Goal: Transaction & Acquisition: Purchase product/service

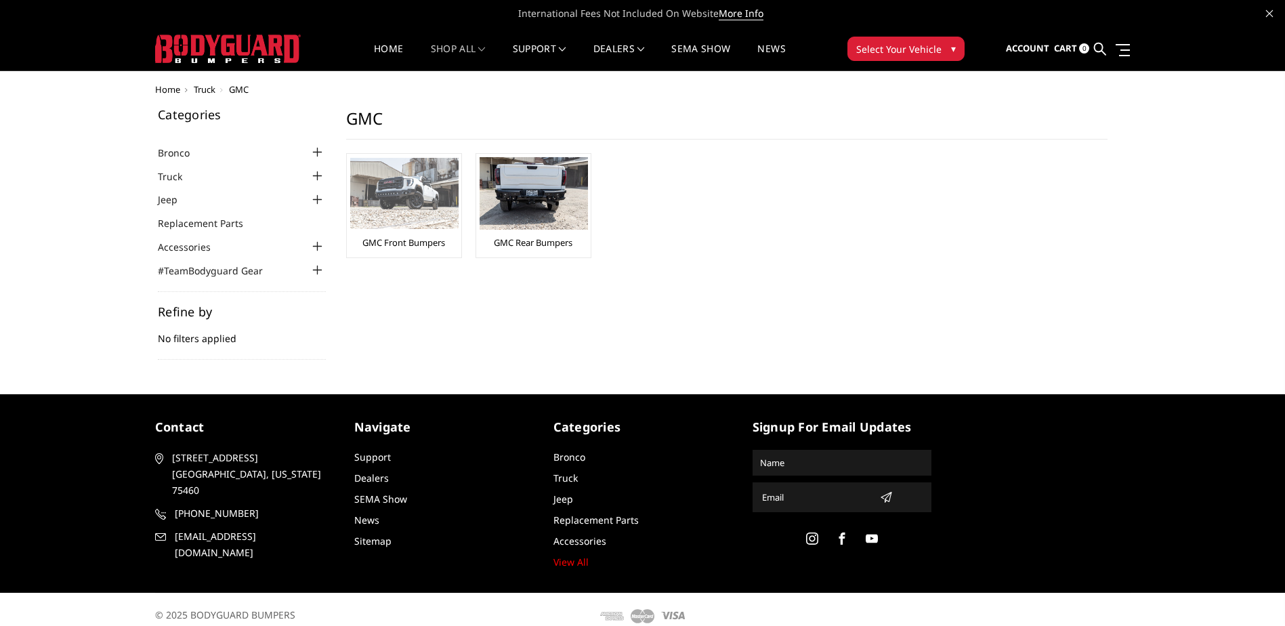
click at [429, 246] on link "GMC Front Bumpers" at bounding box center [403, 242] width 83 height 12
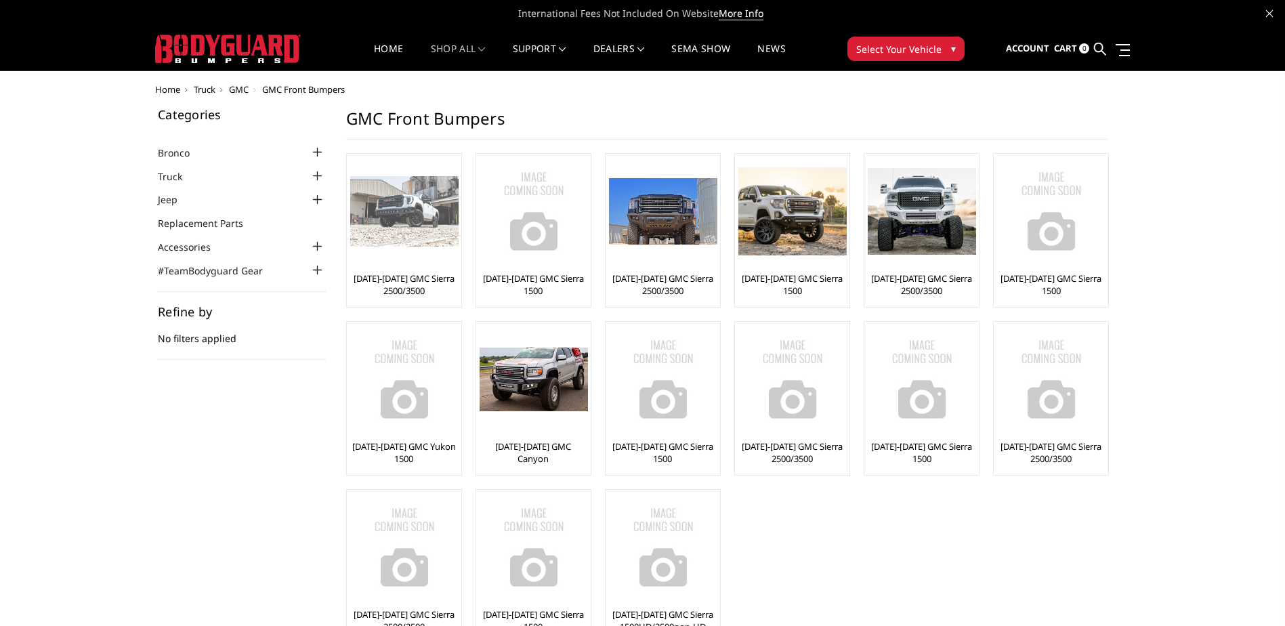
click at [416, 275] on link "[DATE]-[DATE] GMC Sierra 2500/3500" at bounding box center [404, 284] width 108 height 24
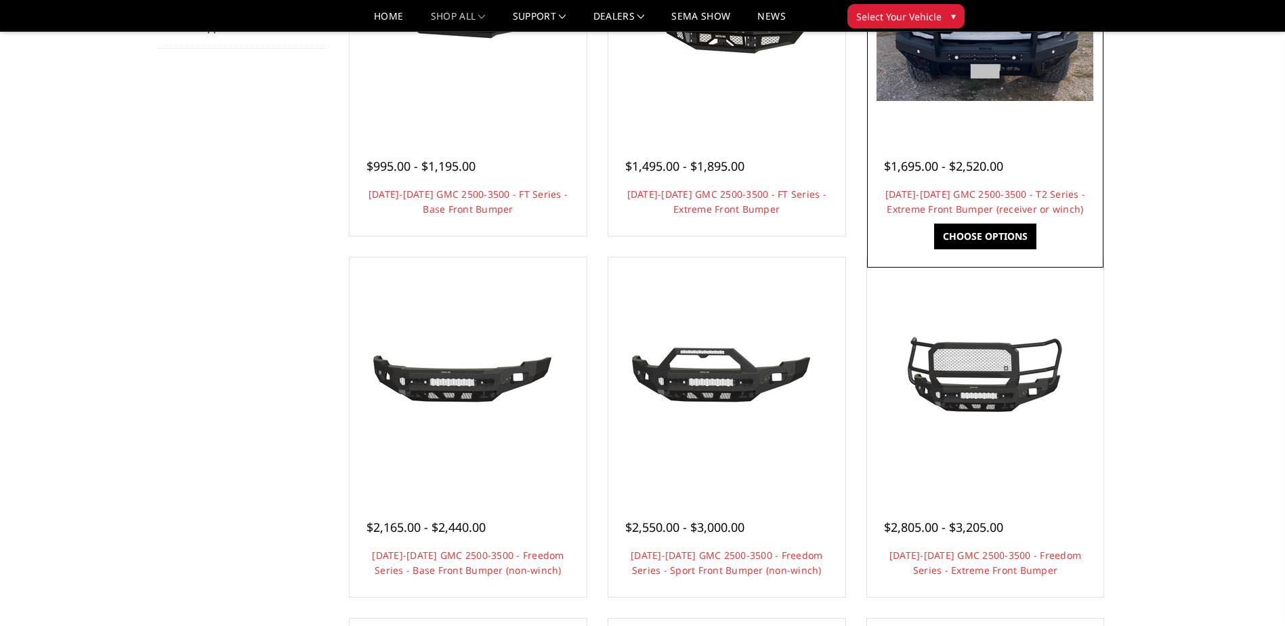
scroll to position [339, 0]
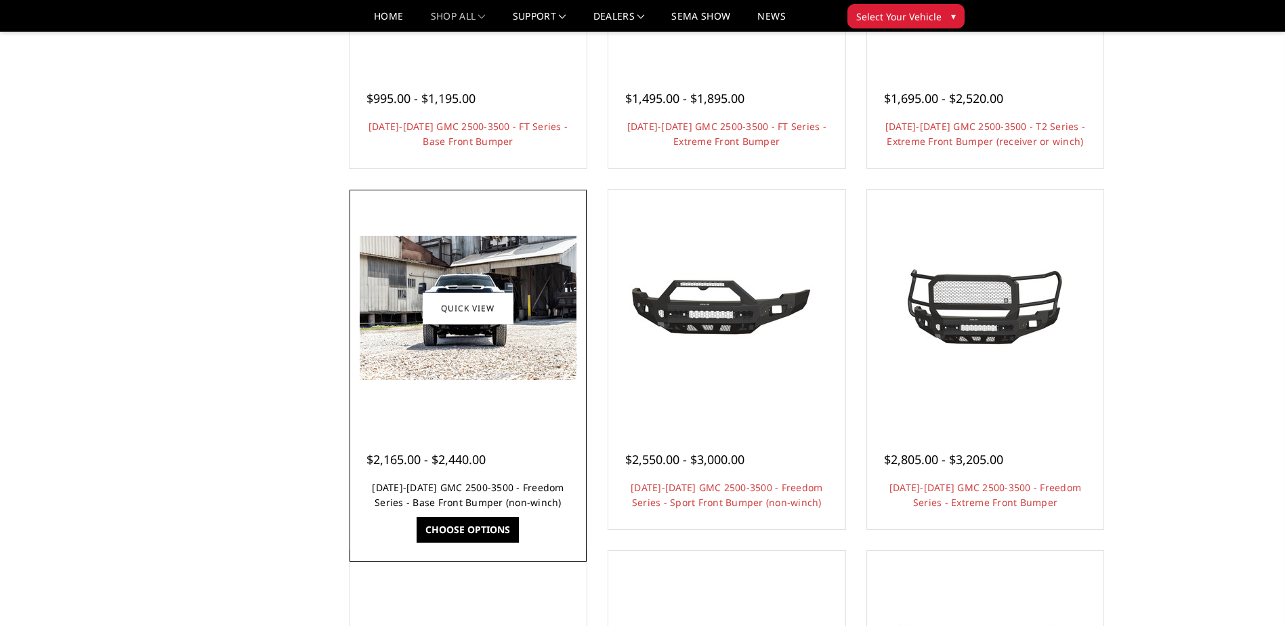
click at [450, 499] on link "[DATE]-[DATE] GMC 2500-3500 - Freedom Series - Base Front Bumper (non-winch)" at bounding box center [468, 495] width 192 height 28
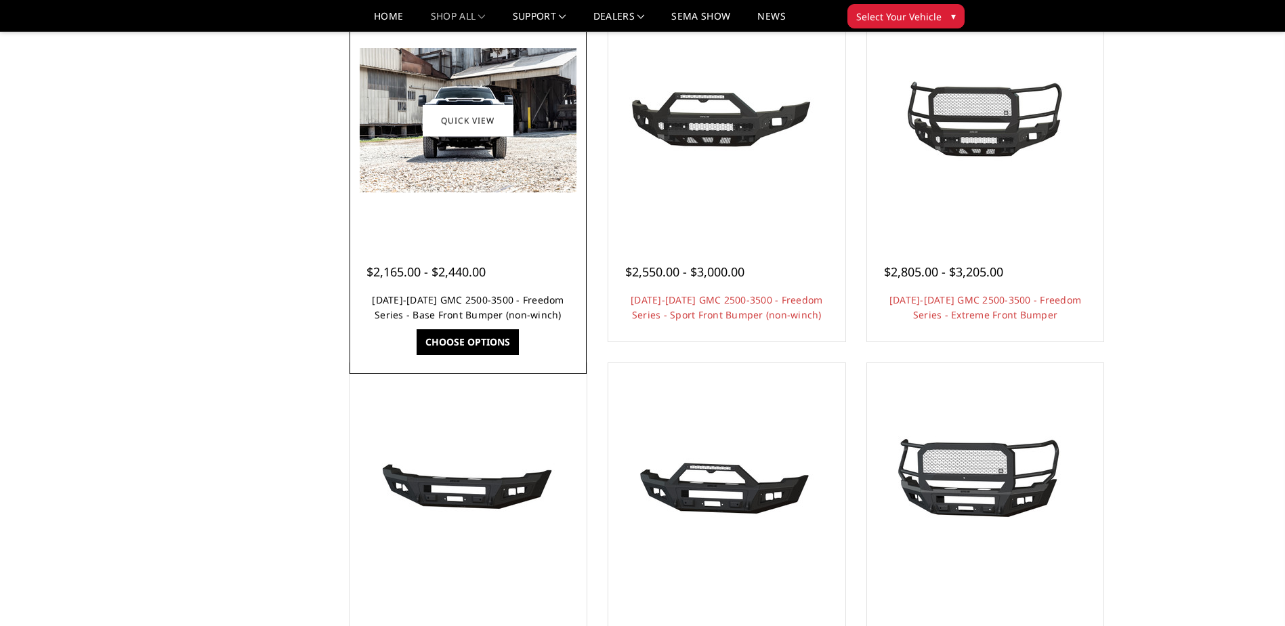
scroll to position [474, 0]
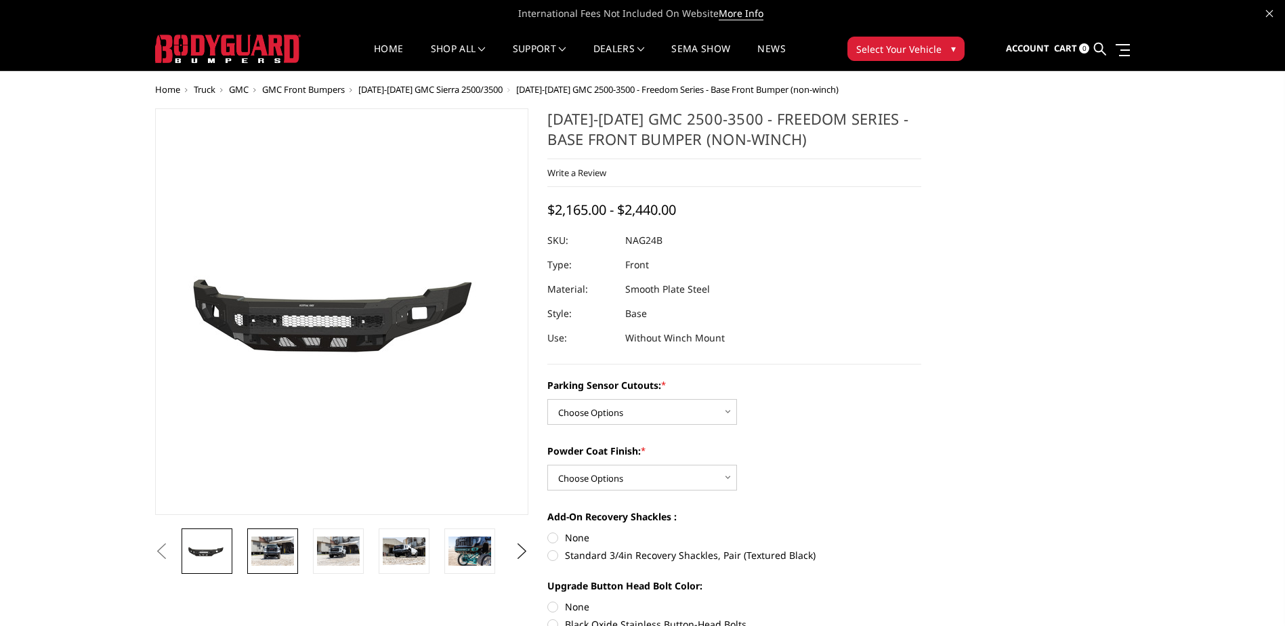
click at [282, 540] on img at bounding box center [272, 550] width 43 height 28
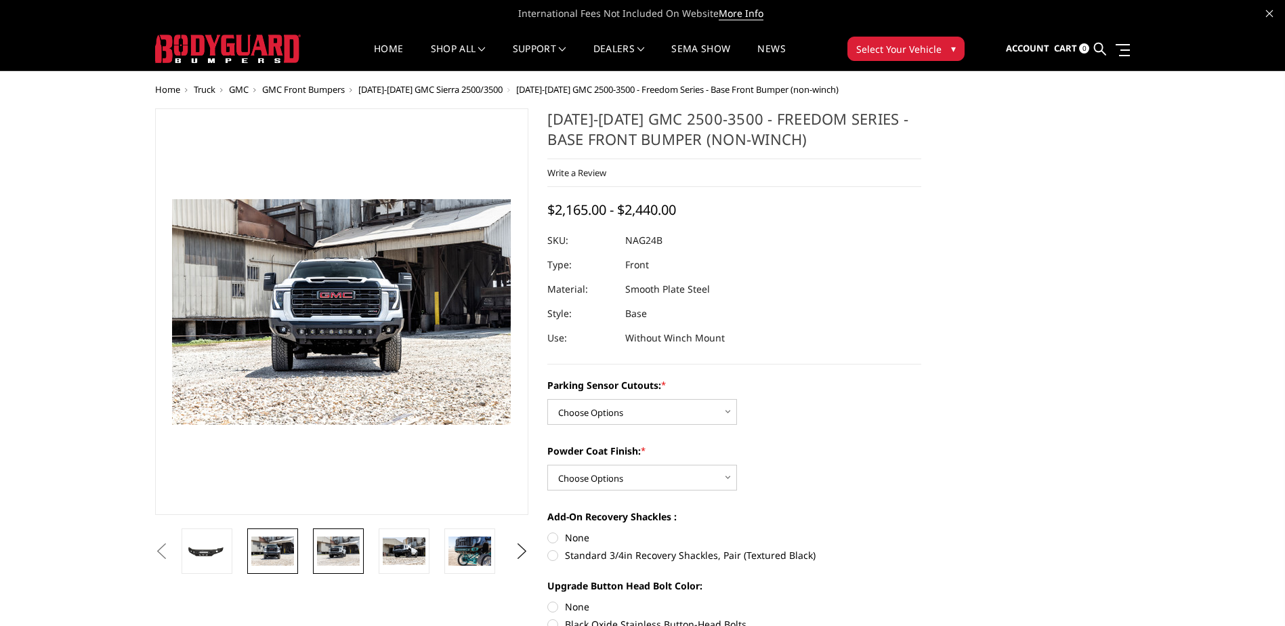
click at [333, 553] on img at bounding box center [338, 550] width 43 height 28
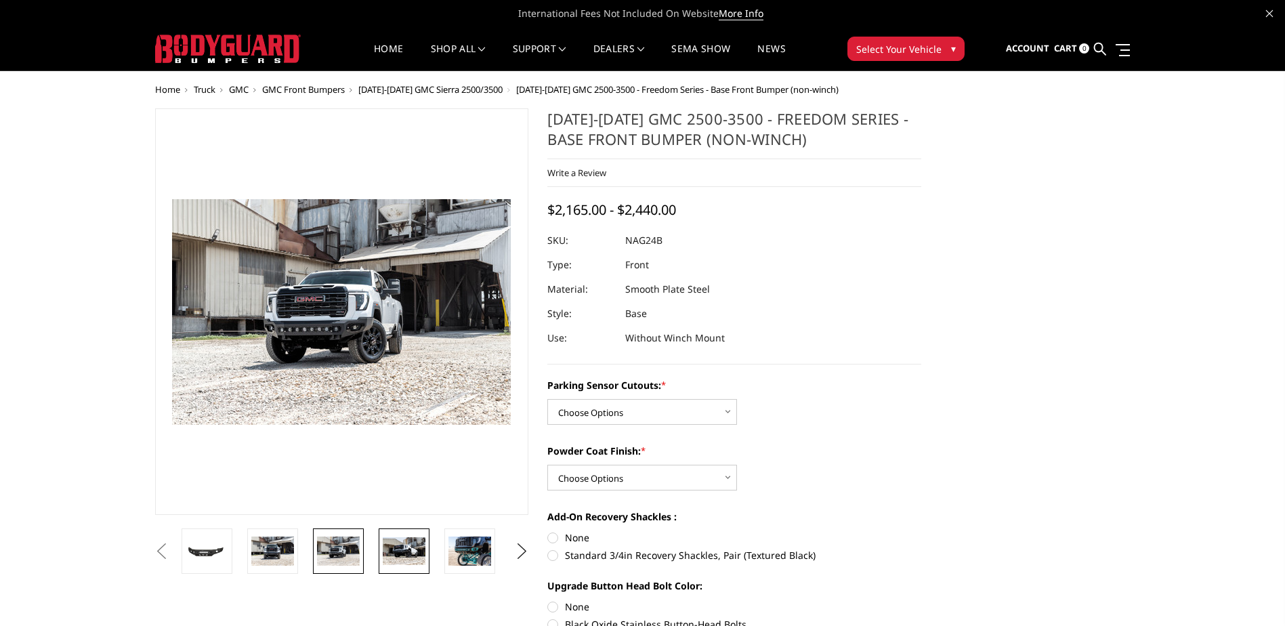
click at [383, 560] on img at bounding box center [404, 551] width 43 height 28
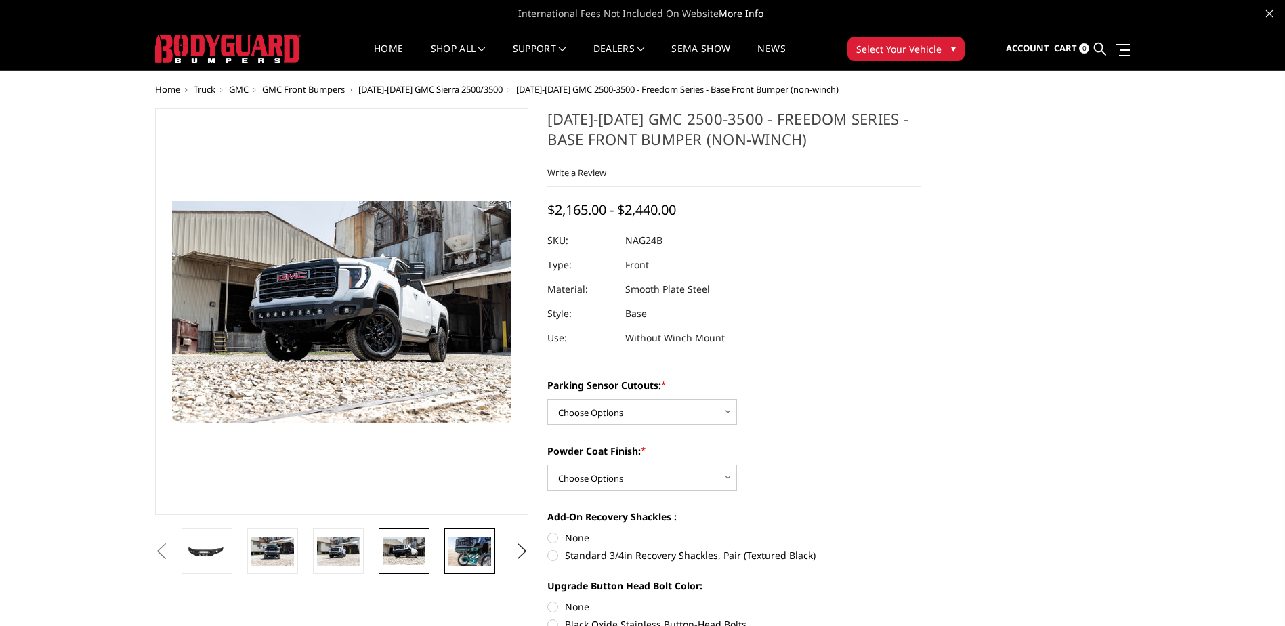
click at [471, 561] on img at bounding box center [469, 550] width 43 height 28
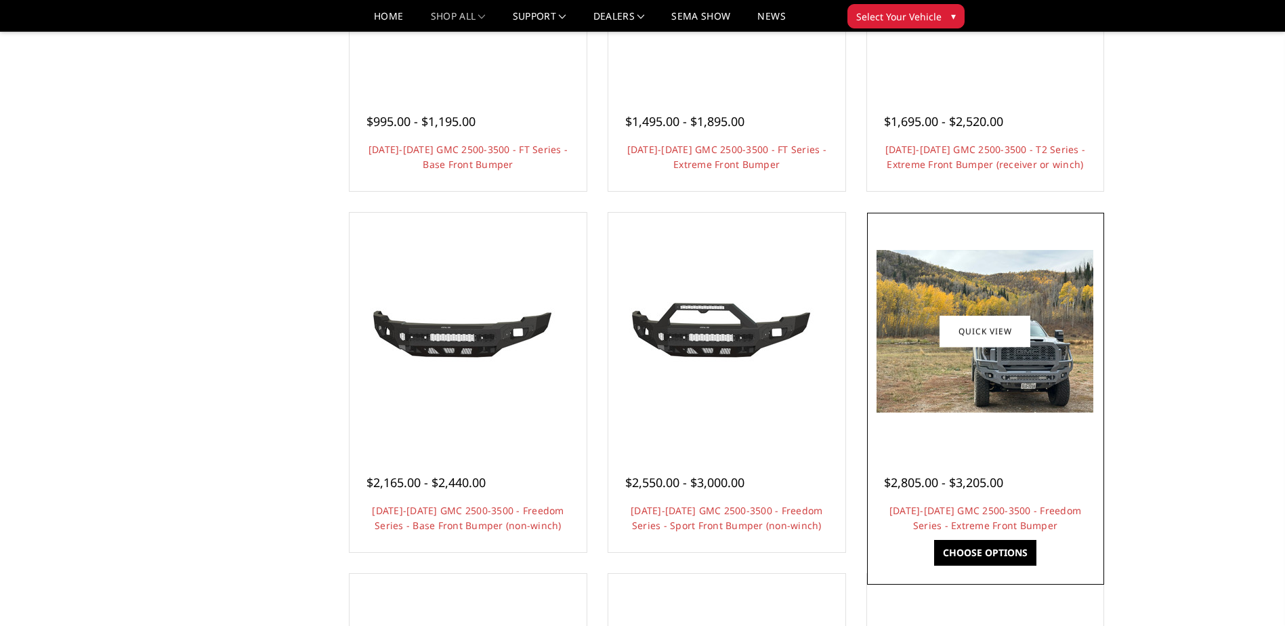
scroll to position [315, 0]
click at [964, 521] on link "[DATE]-[DATE] GMC 2500-3500 - Freedom Series - Extreme Front Bumper" at bounding box center [985, 518] width 192 height 28
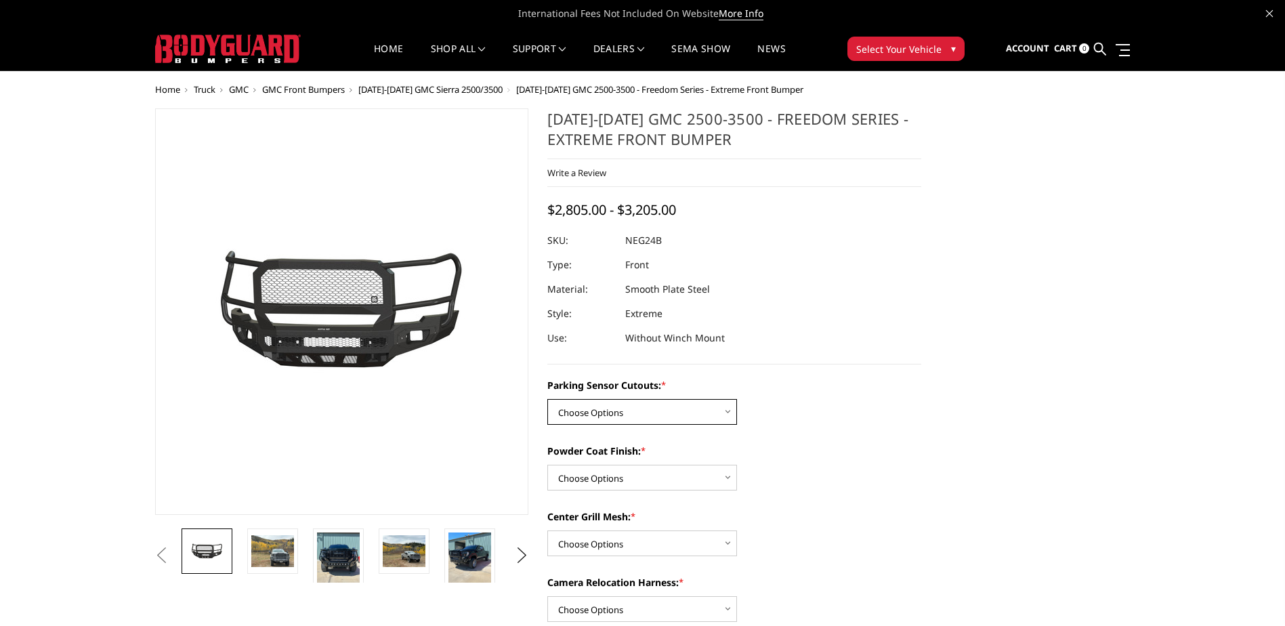
click at [722, 400] on select "Choose Options No - Without Parking Sensor Cutouts Yes - With Parking Sensor Cu…" at bounding box center [642, 412] width 190 height 26
select select "2874"
click at [547, 399] on select "Choose Options No - Without Parking Sensor Cutouts Yes - With Parking Sensor Cu…" at bounding box center [642, 412] width 190 height 26
click at [687, 468] on select "Choose Options Bare Metal Texture Black Powder Coat" at bounding box center [642, 478] width 190 height 26
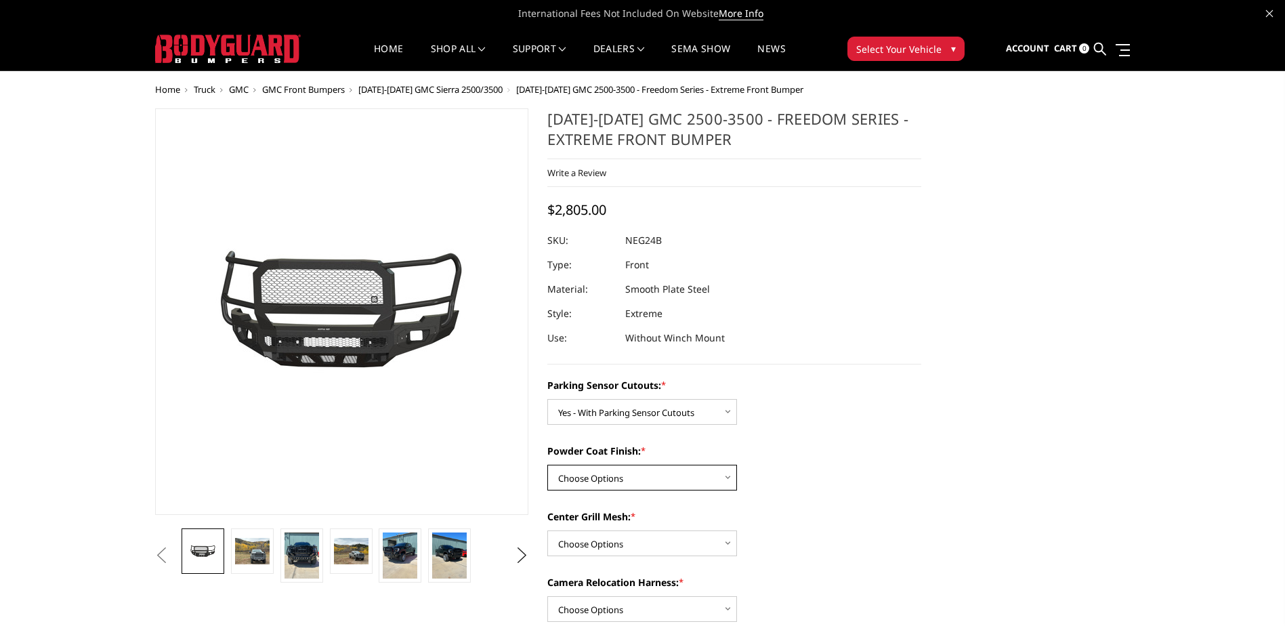
select select "2876"
click at [547, 465] on select "Choose Options Bare Metal Texture Black Powder Coat" at bounding box center [642, 478] width 190 height 26
click at [657, 538] on select "Choose Options WITH Expanded Metal in Center Grill WITHOUT Expanded Metal in Ce…" at bounding box center [642, 543] width 190 height 26
select select "2877"
click at [547, 530] on select "Choose Options WITH Expanded Metal in Center Grill WITHOUT Expanded Metal in Ce…" at bounding box center [642, 543] width 190 height 26
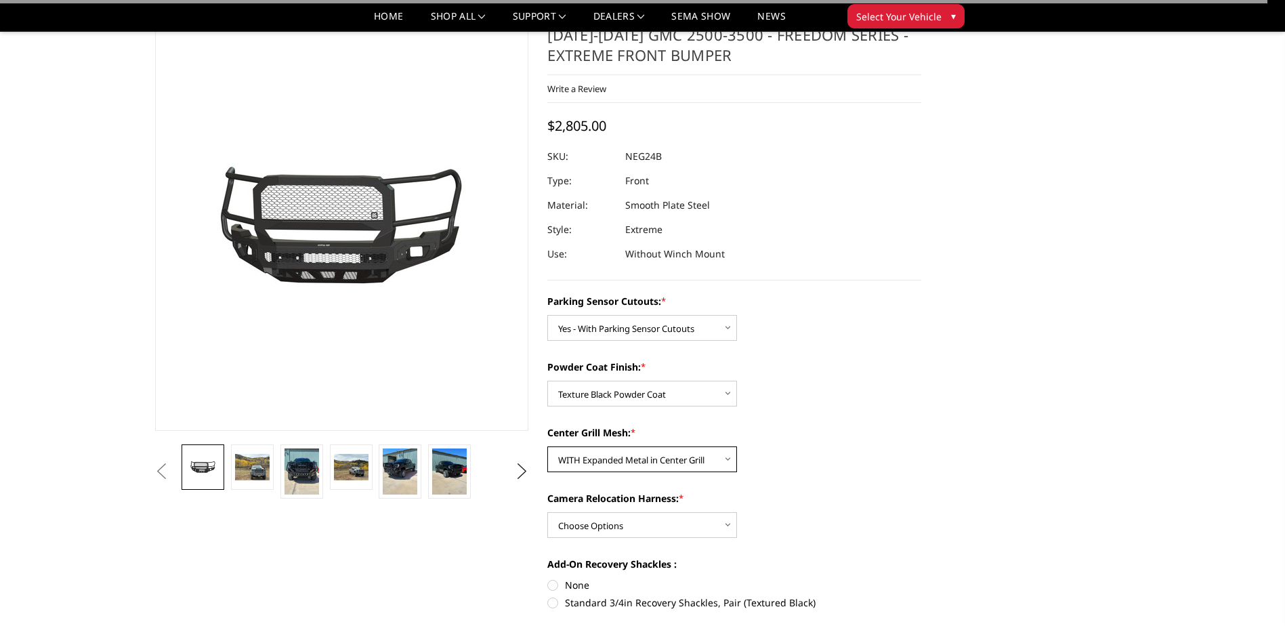
scroll to position [68, 0]
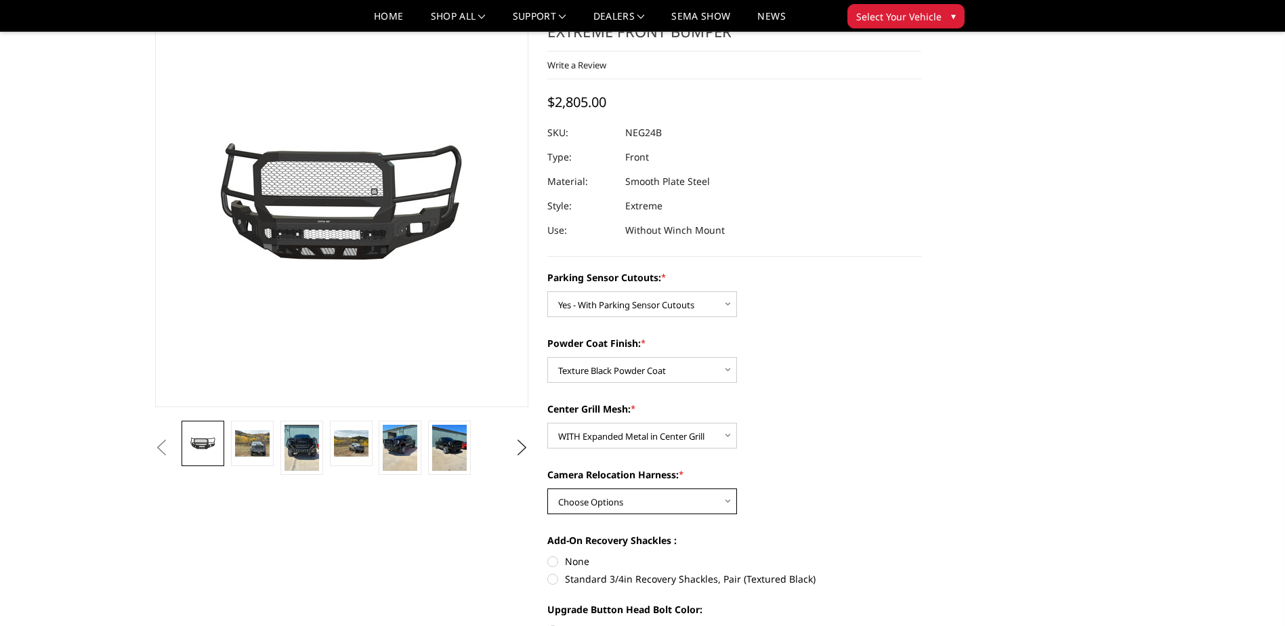
click at [652, 496] on select "Choose Options WITH Camera Relocation Harness WITHOUT Camera Relocation Harness" at bounding box center [642, 501] width 190 height 26
select select "2879"
click at [547, 488] on select "Choose Options WITH Camera Relocation Harness WITHOUT Camera Relocation Harness" at bounding box center [642, 501] width 190 height 26
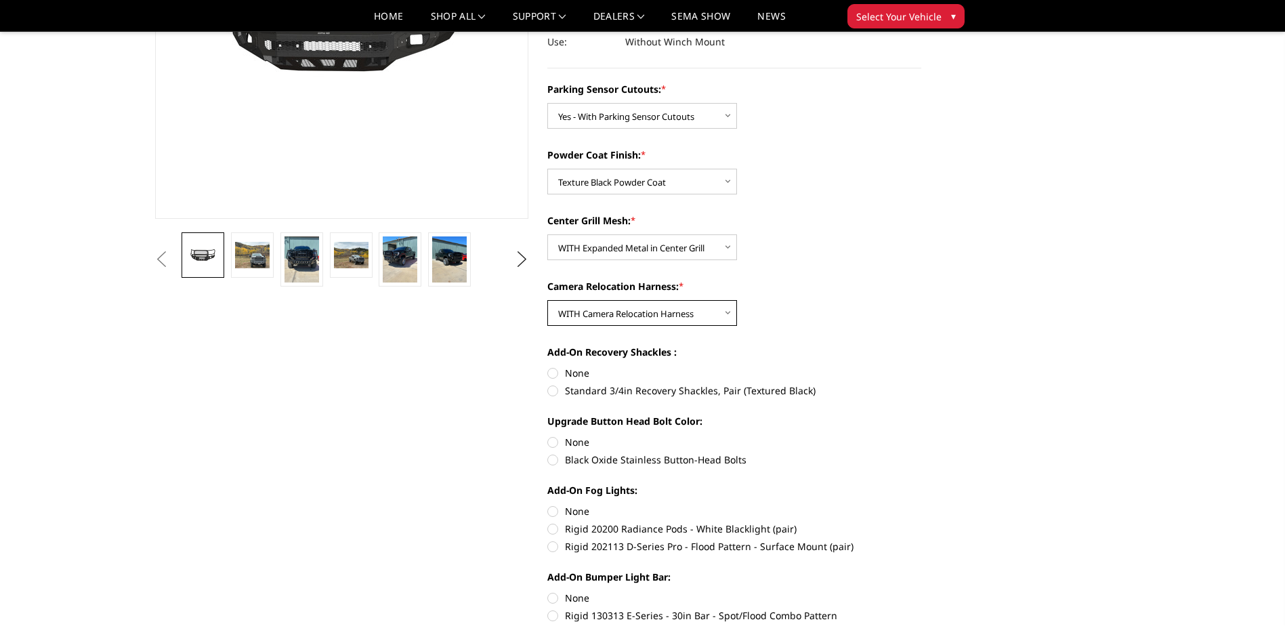
scroll to position [339, 0]
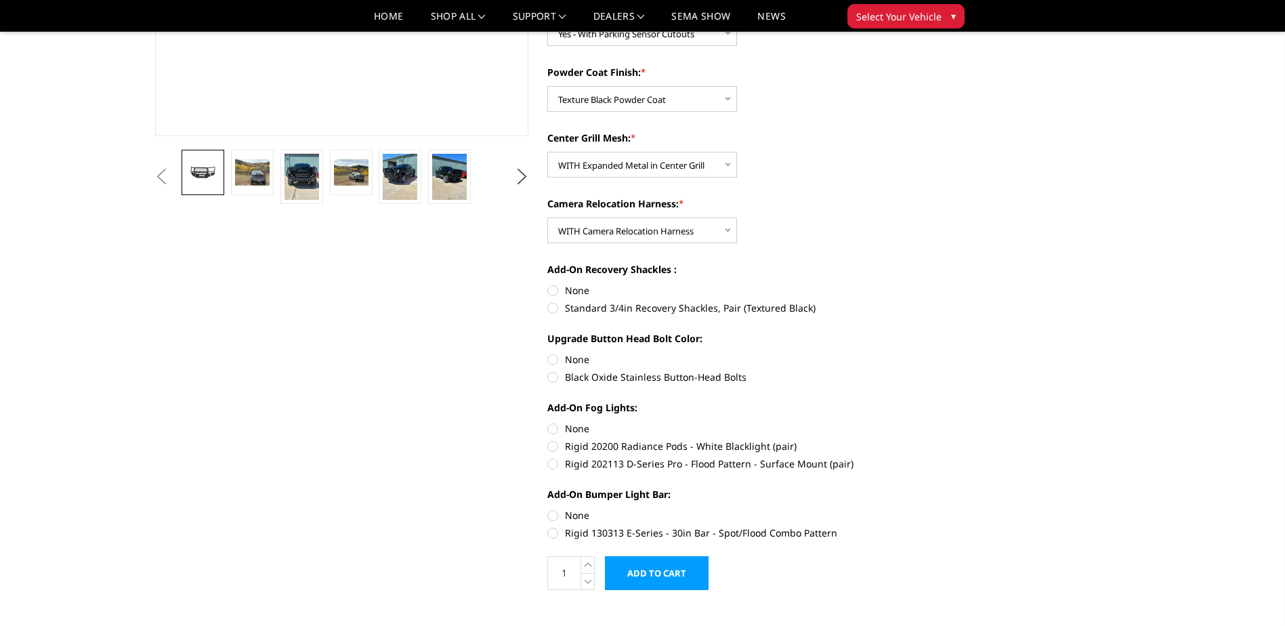
click at [551, 382] on label "Black Oxide Stainless Button-Head Bolts" at bounding box center [734, 377] width 374 height 14
click at [921, 353] on input "Black Oxide Stainless Button-Head Bolts" at bounding box center [921, 352] width 1 height 1
radio input "true"
click at [553, 463] on label "Rigid 202113 D-Series Pro - Flood Pattern - Surface Mount (pair)" at bounding box center [734, 463] width 374 height 14
click at [921, 439] on input "Rigid 202113 D-Series Pro - Flood Pattern - Surface Mount (pair)" at bounding box center [921, 439] width 1 height 1
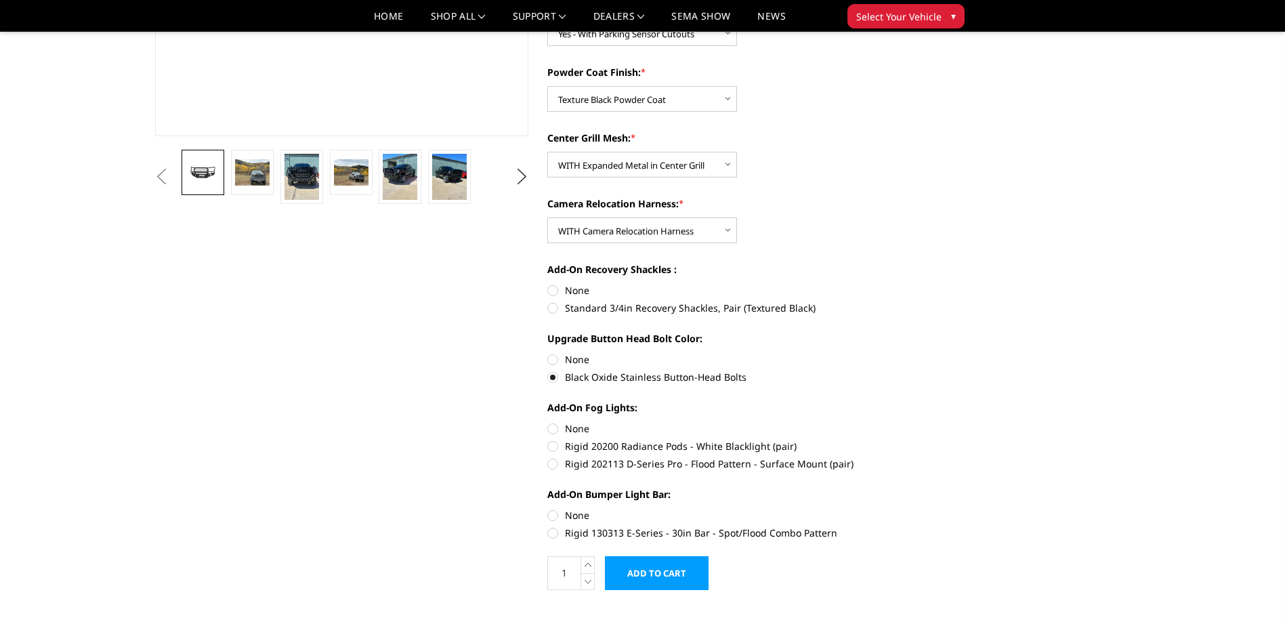
radio input "true"
click at [556, 534] on label "Rigid 130313 E-Series - 30in Bar - Spot/Flood Combo Pattern" at bounding box center [734, 532] width 374 height 14
click at [921, 509] on input "Rigid 130313 E-Series - 30in Bar - Spot/Flood Combo Pattern" at bounding box center [921, 508] width 1 height 1
radio input "true"
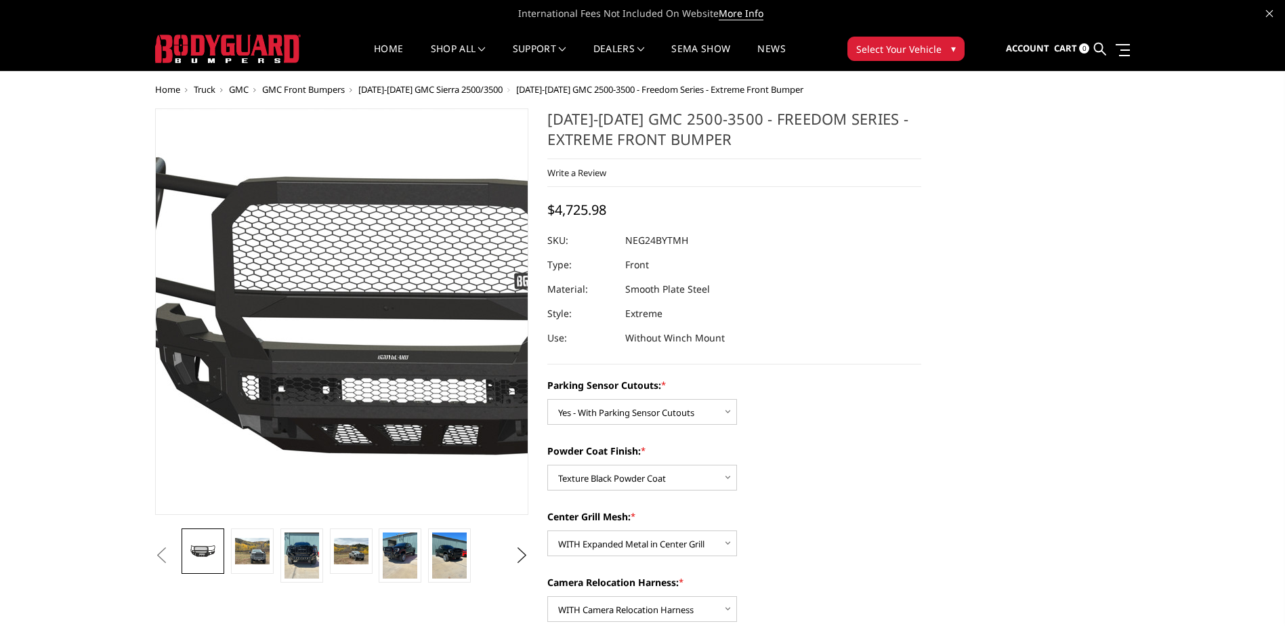
scroll to position [68, 0]
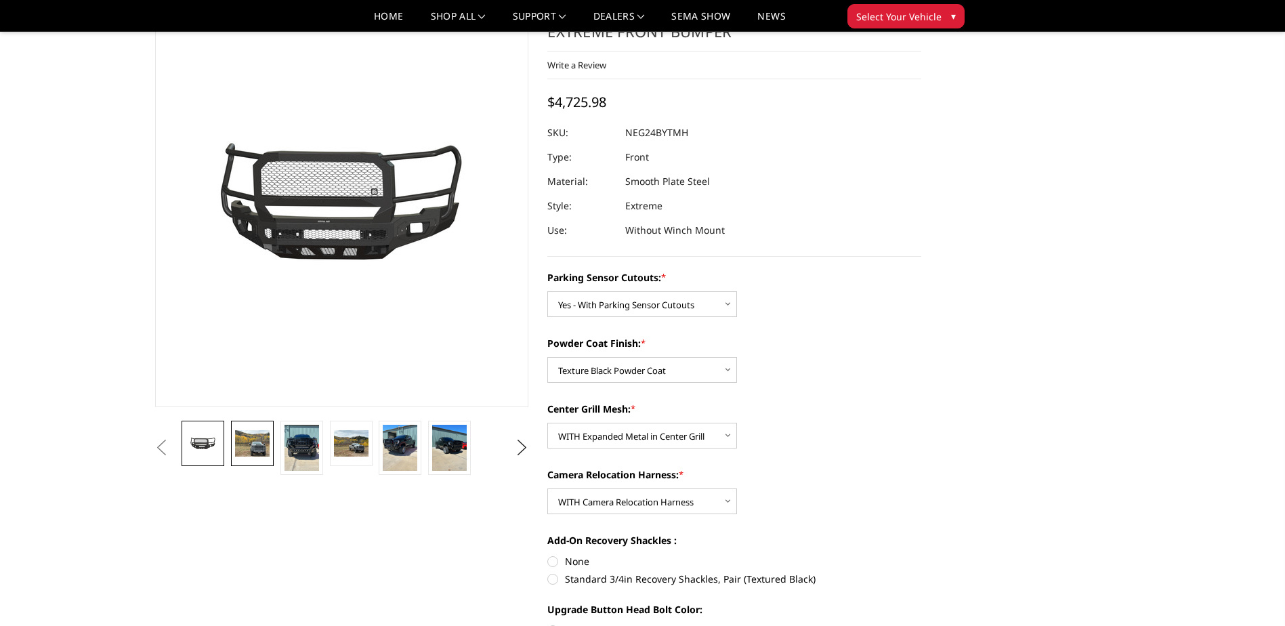
click at [268, 453] on img at bounding box center [252, 443] width 35 height 26
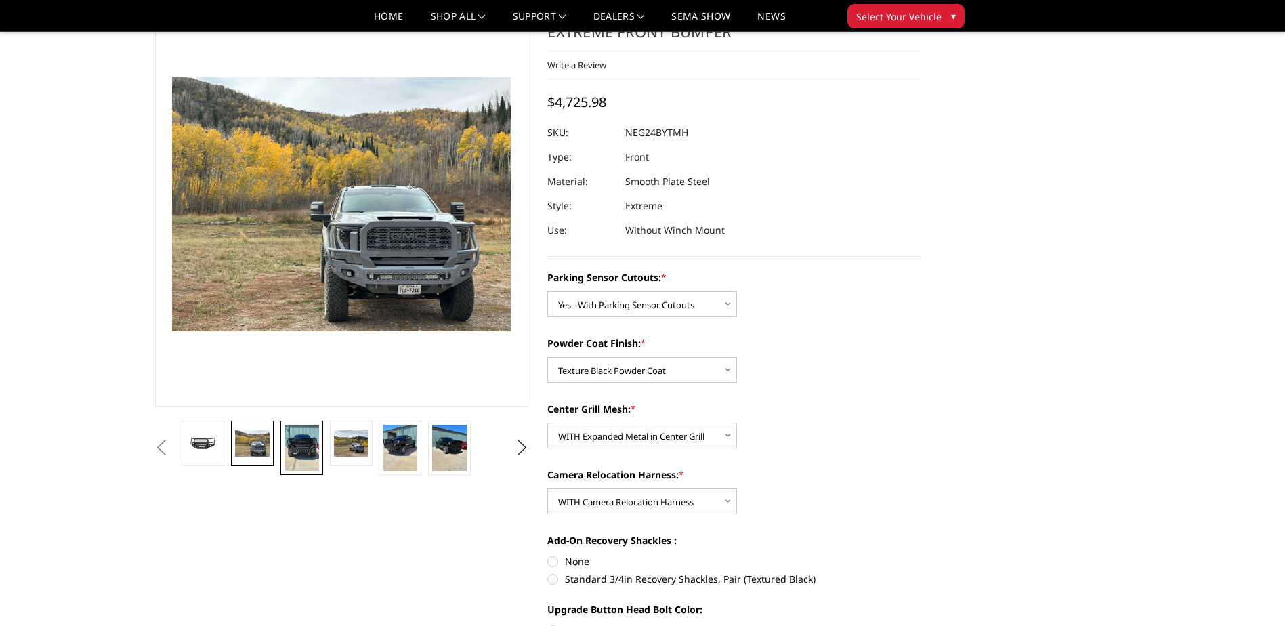
click at [302, 454] on img at bounding box center [301, 448] width 35 height 46
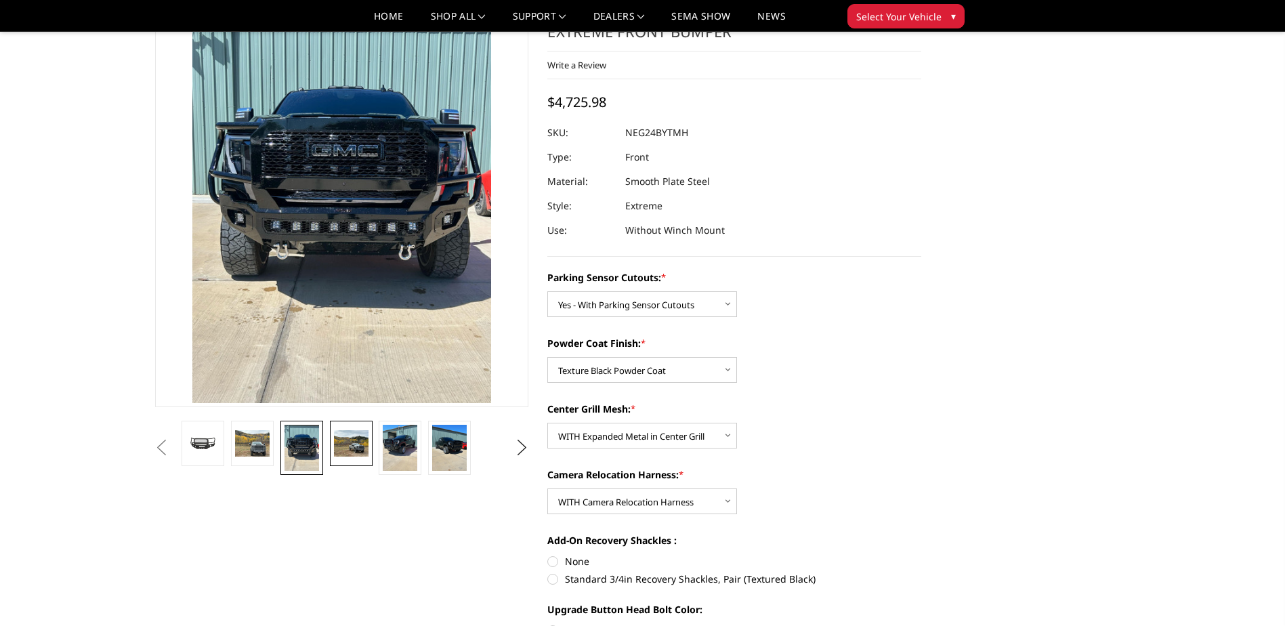
click at [342, 463] on link at bounding box center [351, 443] width 43 height 45
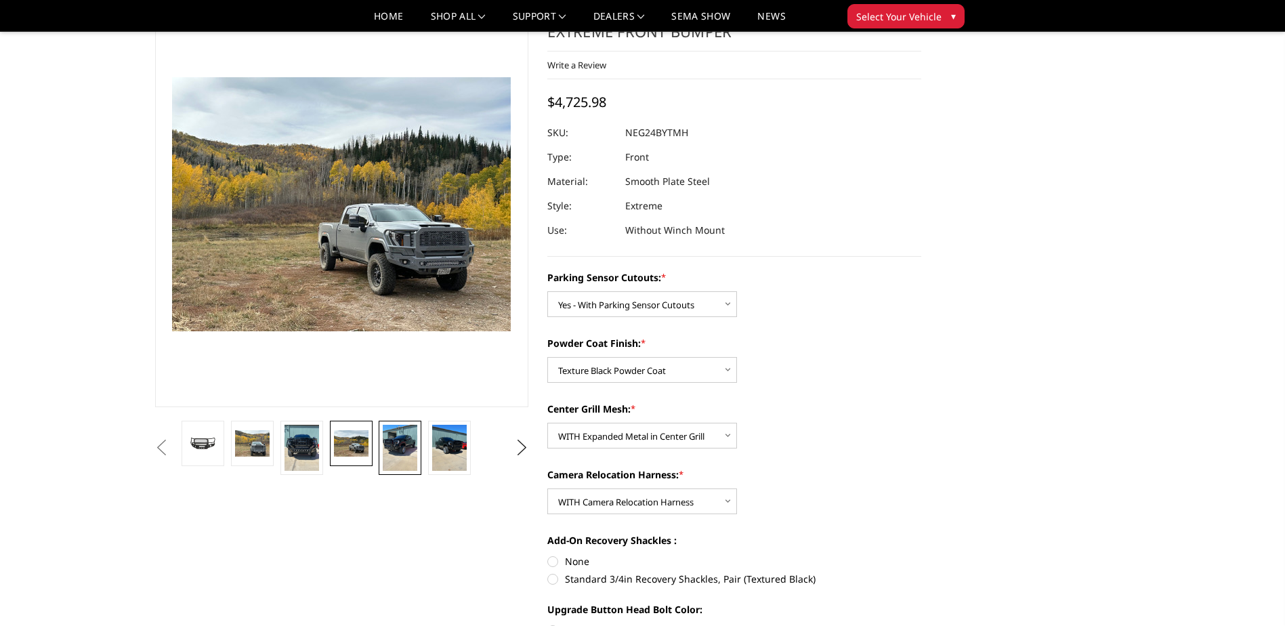
click at [385, 456] on img at bounding box center [400, 448] width 35 height 46
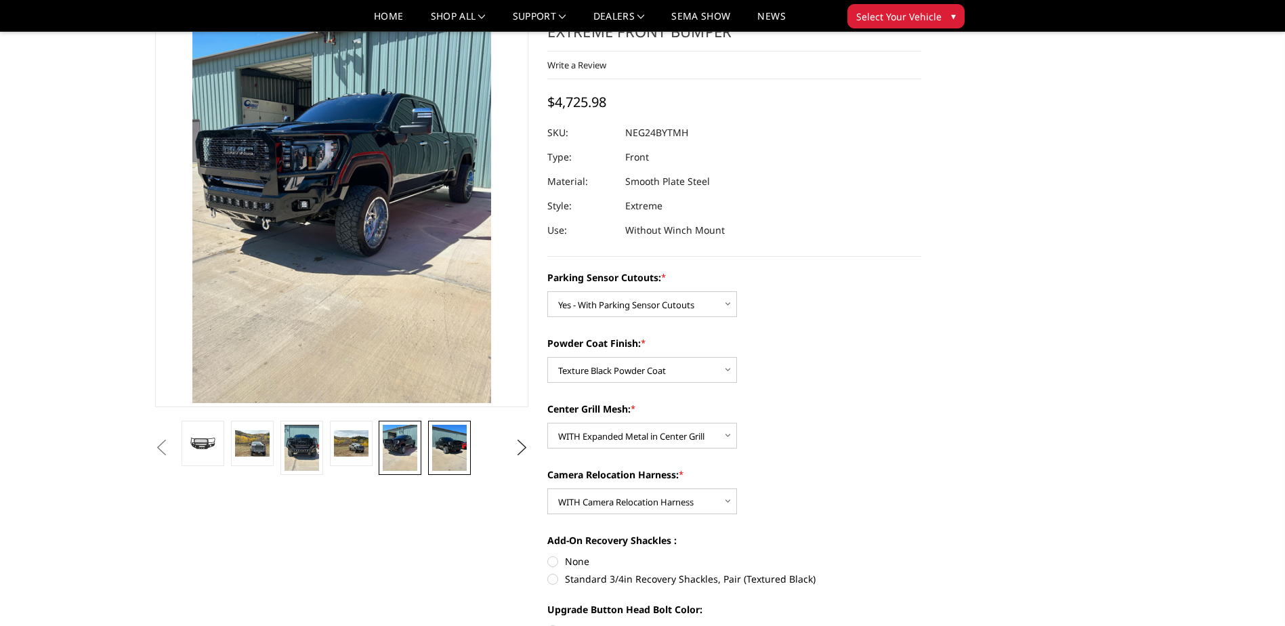
click at [443, 452] on img at bounding box center [449, 448] width 35 height 46
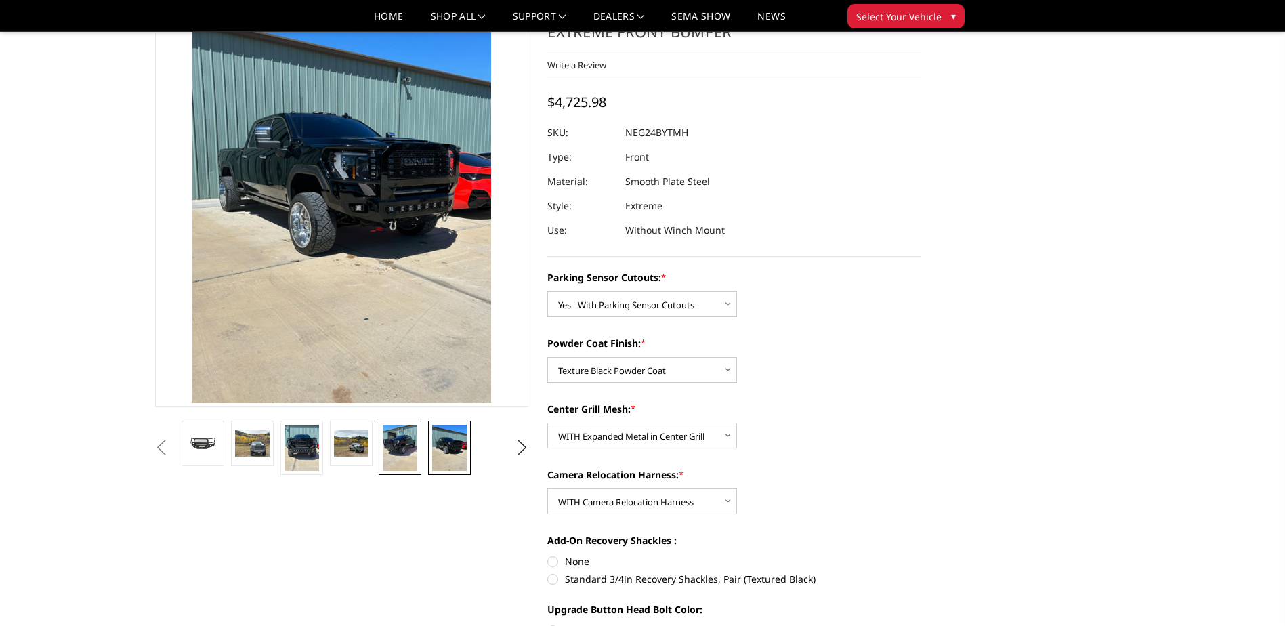
click at [404, 450] on img at bounding box center [400, 448] width 35 height 46
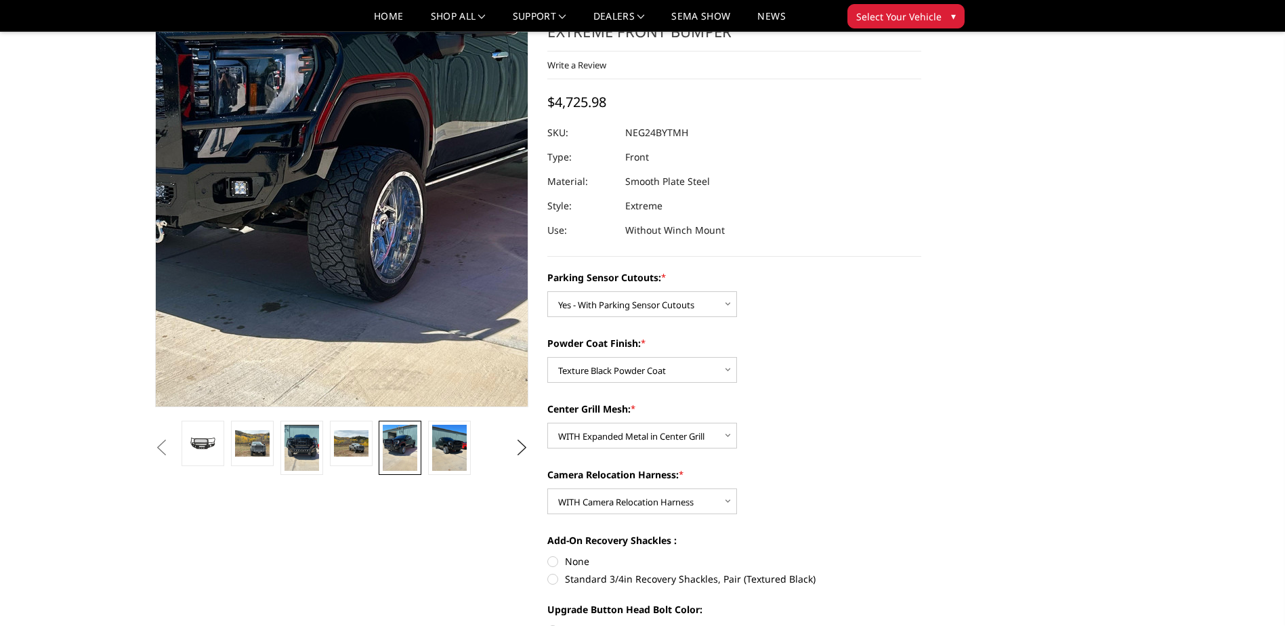
click at [369, 219] on img at bounding box center [322, 187] width 650 height 867
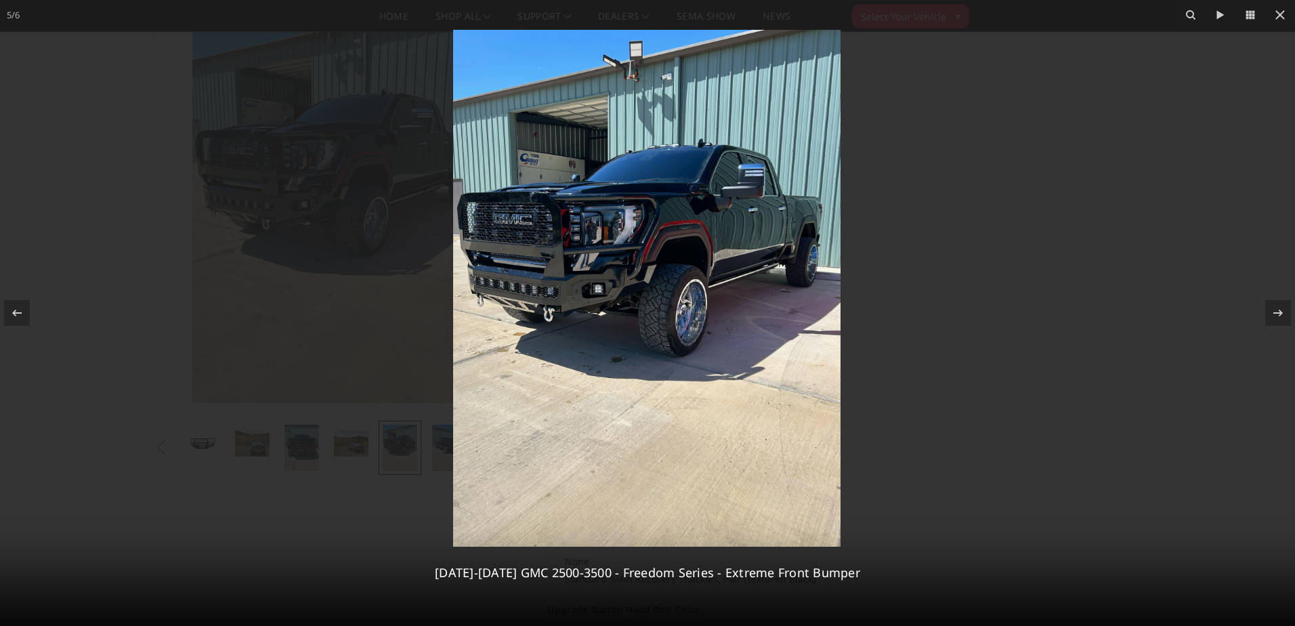
click at [591, 281] on img at bounding box center [646, 288] width 387 height 517
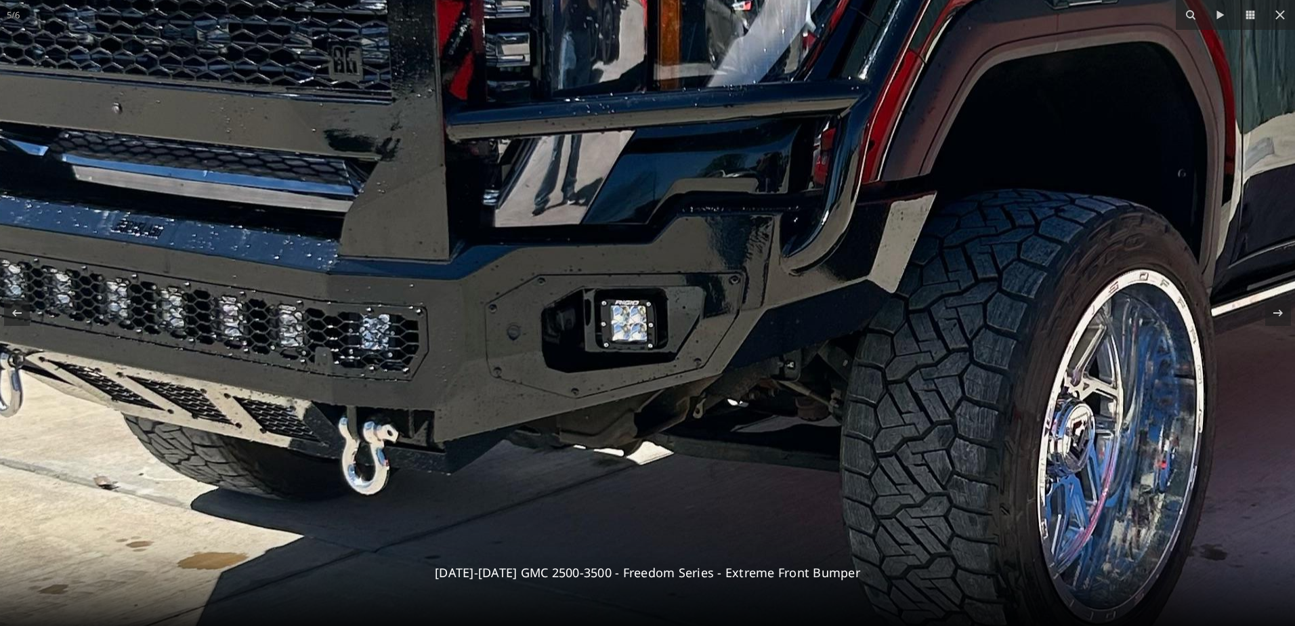
click at [733, 247] on img at bounding box center [885, 318] width 2048 height 2730
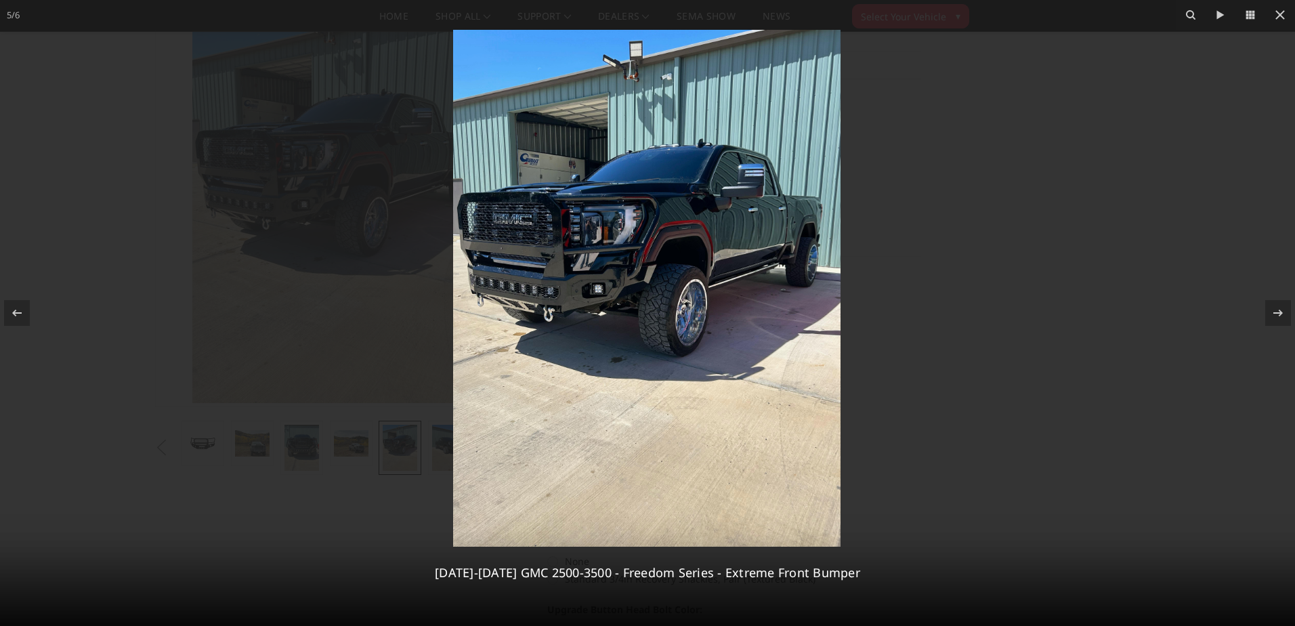
click at [622, 269] on img at bounding box center [646, 288] width 387 height 517
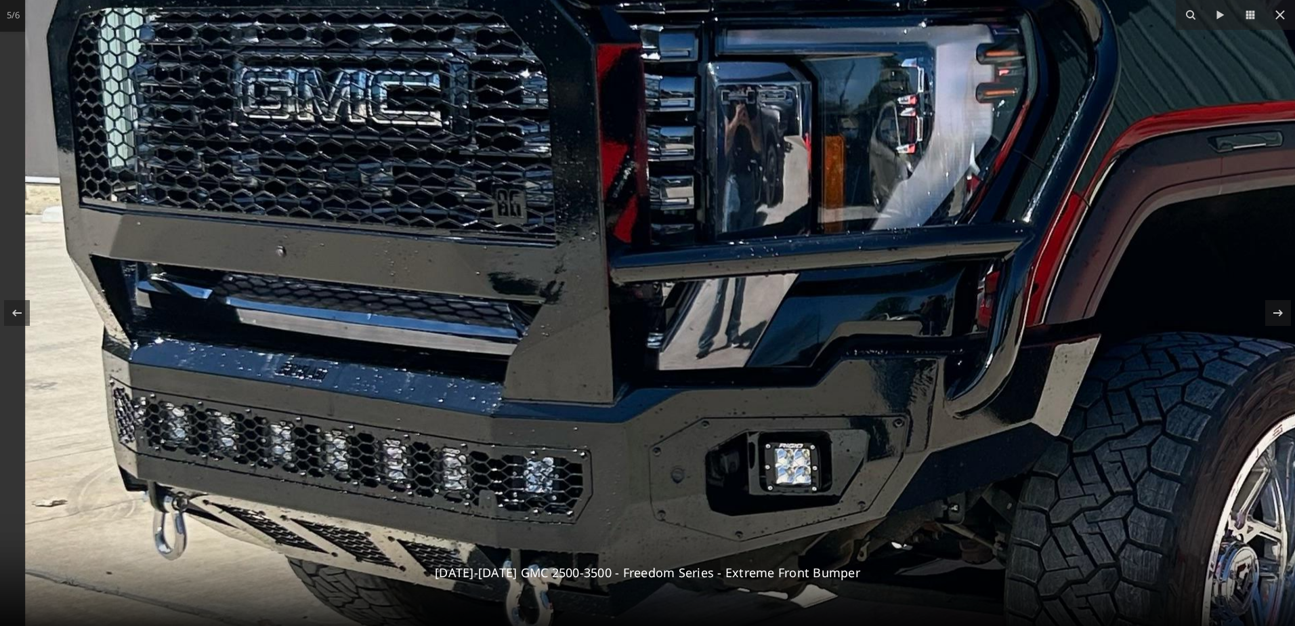
drag, startPoint x: 336, startPoint y: 337, endPoint x: 674, endPoint y: 427, distance: 349.9
click at [674, 427] on img at bounding box center [1049, 462] width 2048 height 2730
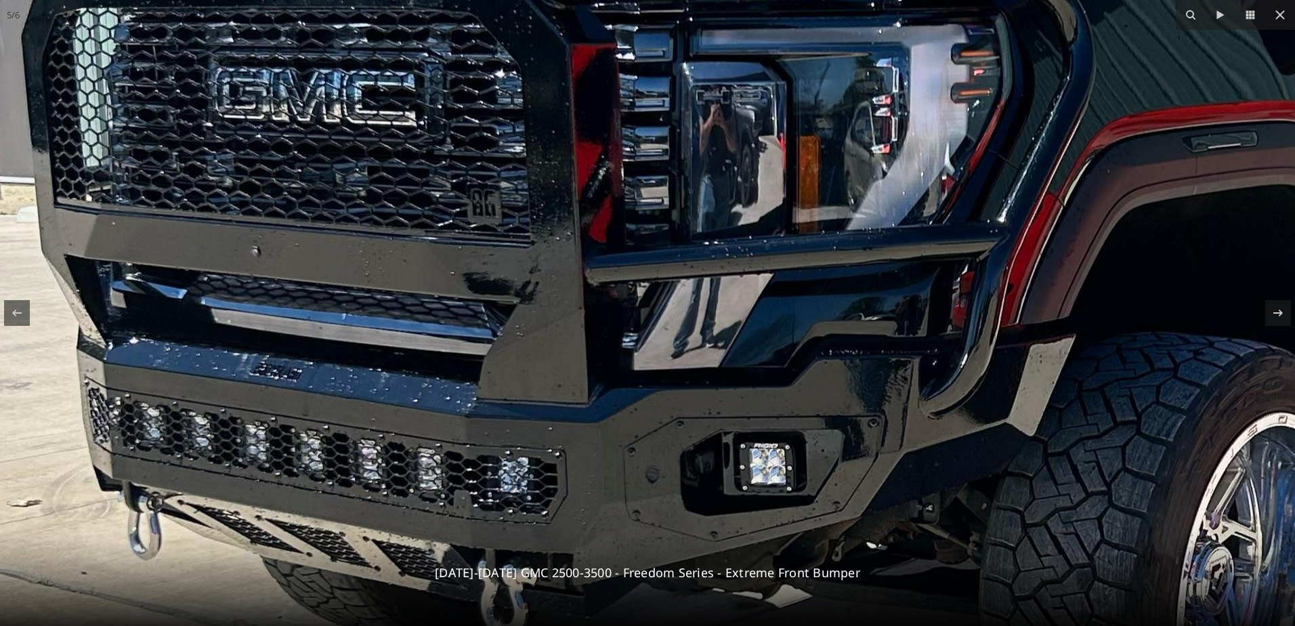
click at [548, 365] on img at bounding box center [1024, 462] width 2048 height 2730
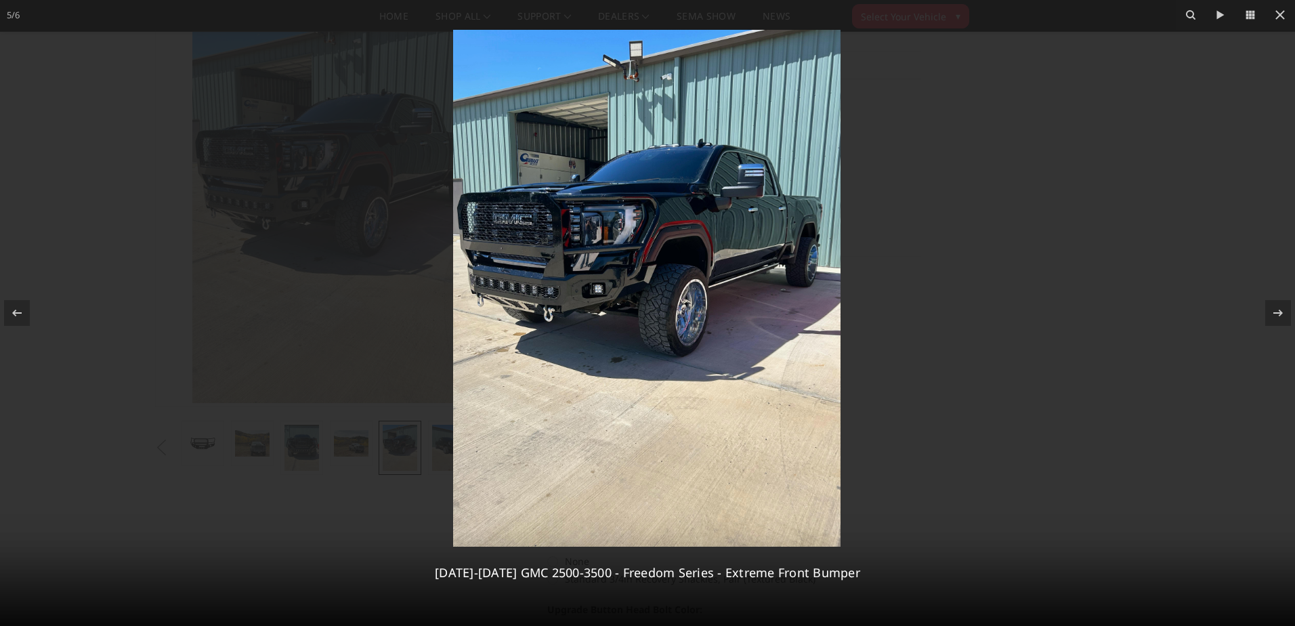
click at [548, 365] on img at bounding box center [646, 288] width 387 height 517
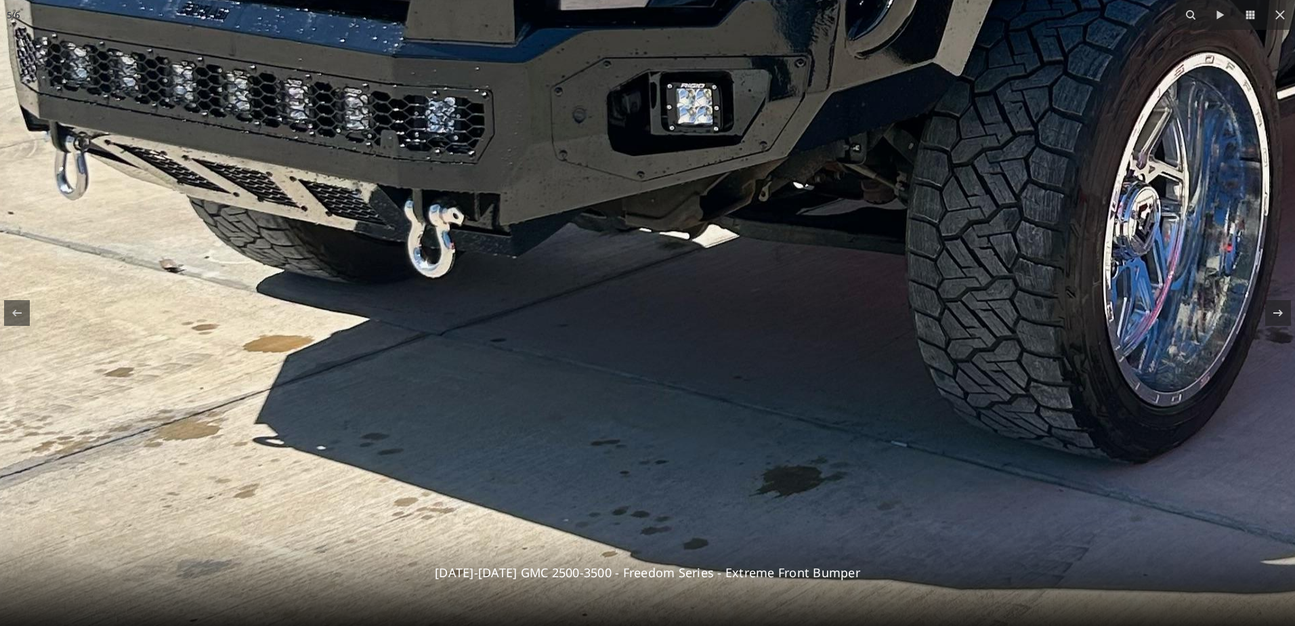
drag, startPoint x: 584, startPoint y: 305, endPoint x: 500, endPoint y: 461, distance: 177.3
click at [500, 461] on img at bounding box center [951, 101] width 2048 height 2730
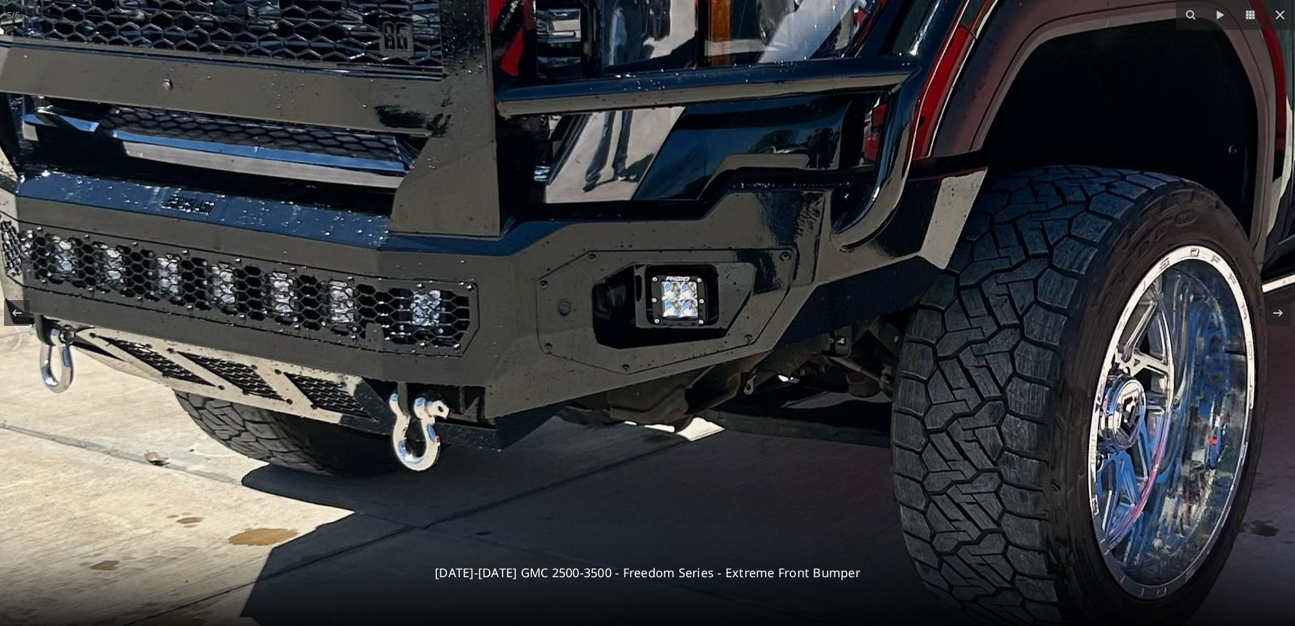
drag, startPoint x: 553, startPoint y: 162, endPoint x: 554, endPoint y: 354, distance: 192.3
click at [554, 354] on img at bounding box center [936, 294] width 2048 height 2730
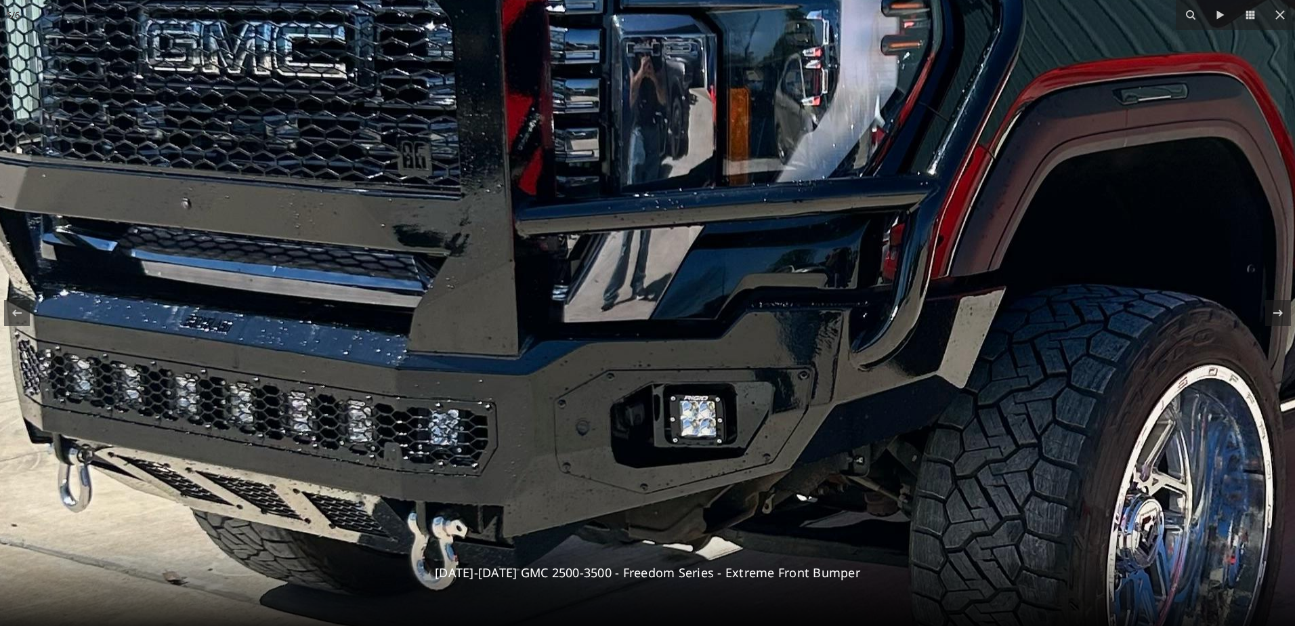
drag, startPoint x: 528, startPoint y: 247, endPoint x: 543, endPoint y: 358, distance: 111.4
click at [543, 358] on img at bounding box center [954, 414] width 2048 height 2730
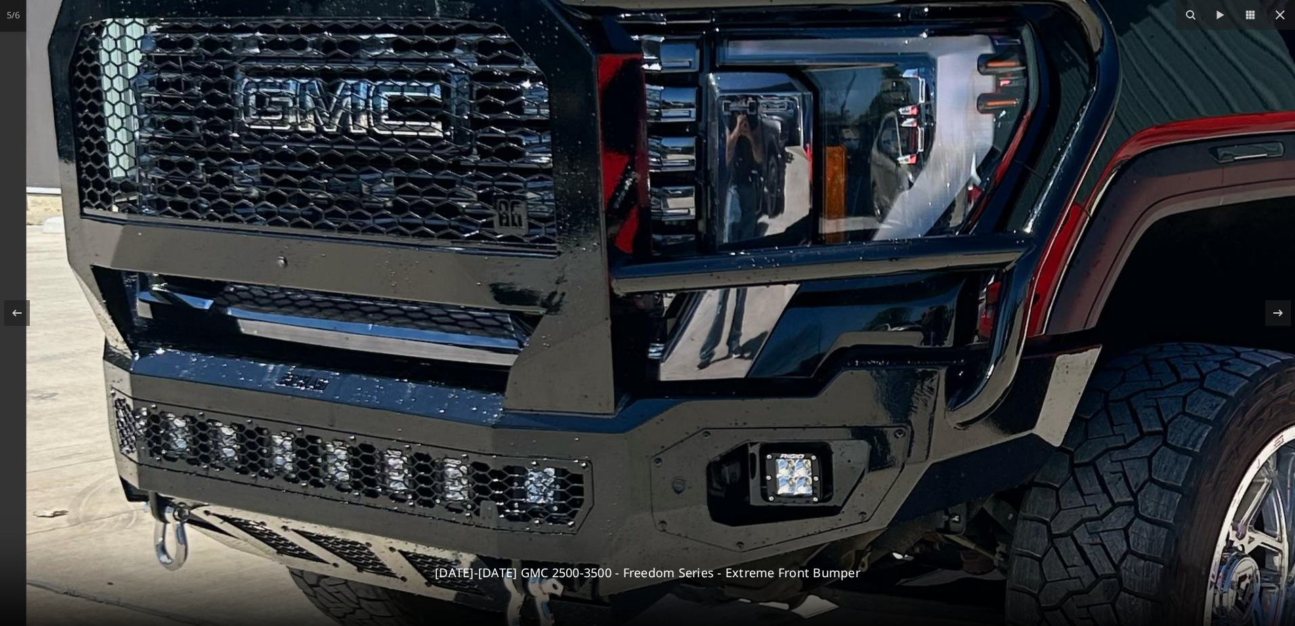
drag, startPoint x: 462, startPoint y: 291, endPoint x: 599, endPoint y: 349, distance: 149.3
click at [599, 349] on img at bounding box center [1050, 472] width 2048 height 2730
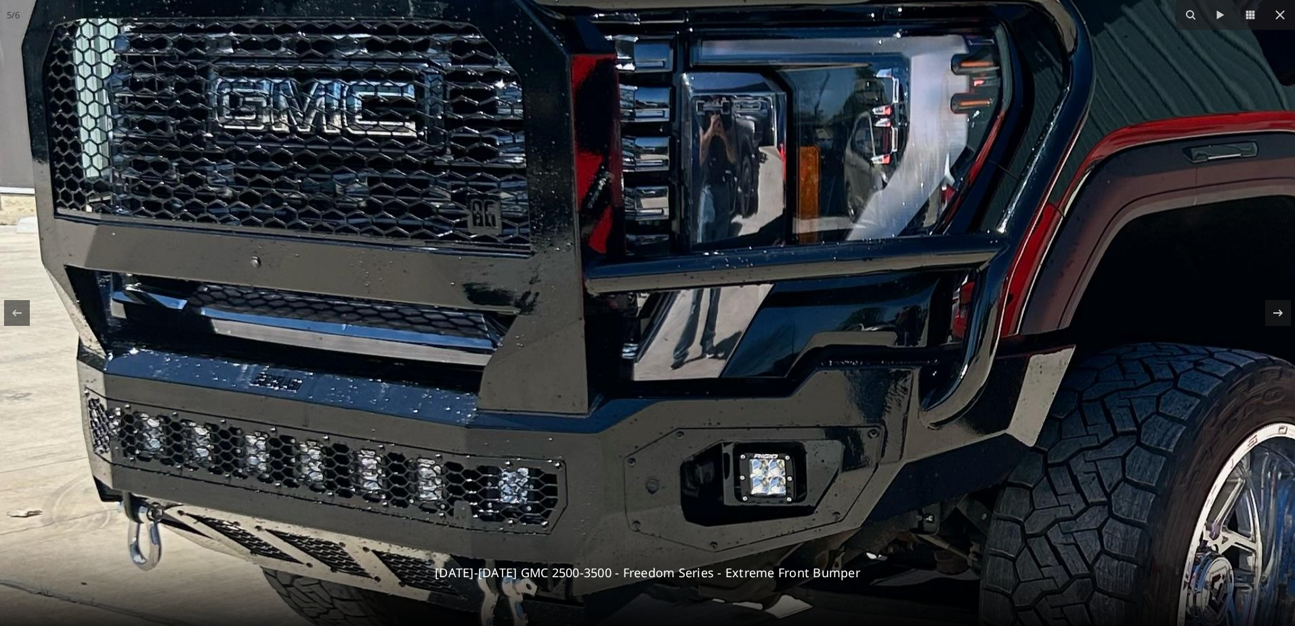
click at [599, 349] on img at bounding box center [1024, 472] width 2048 height 2730
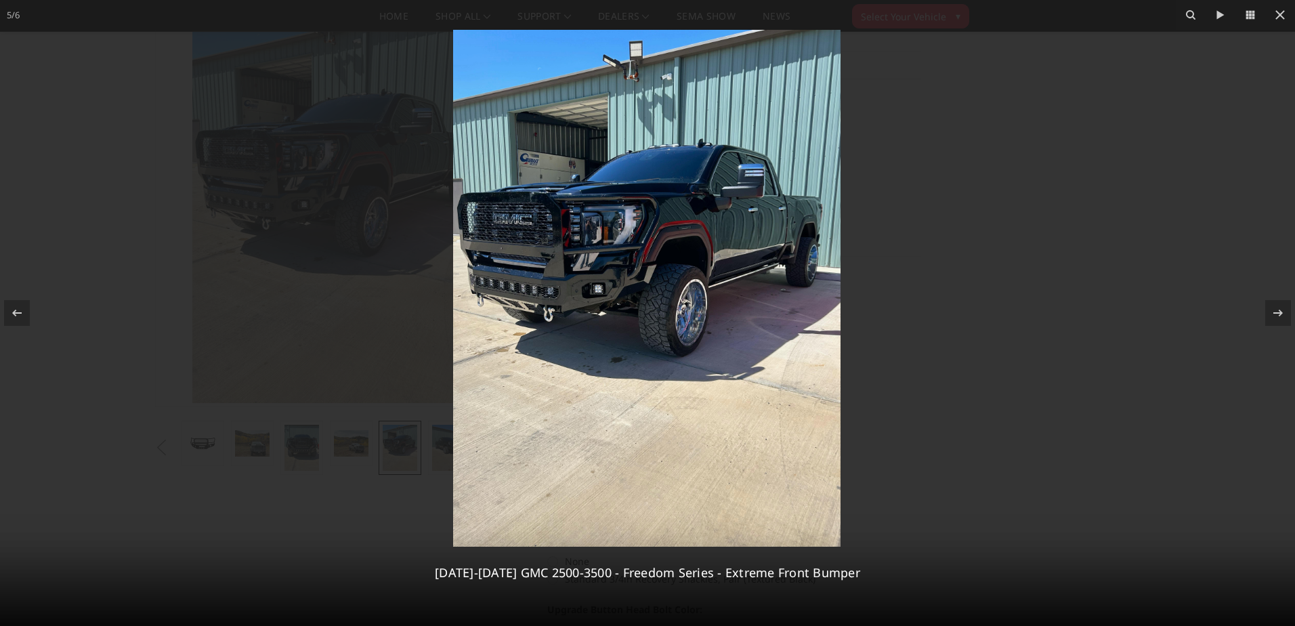
click at [609, 270] on img at bounding box center [646, 288] width 387 height 517
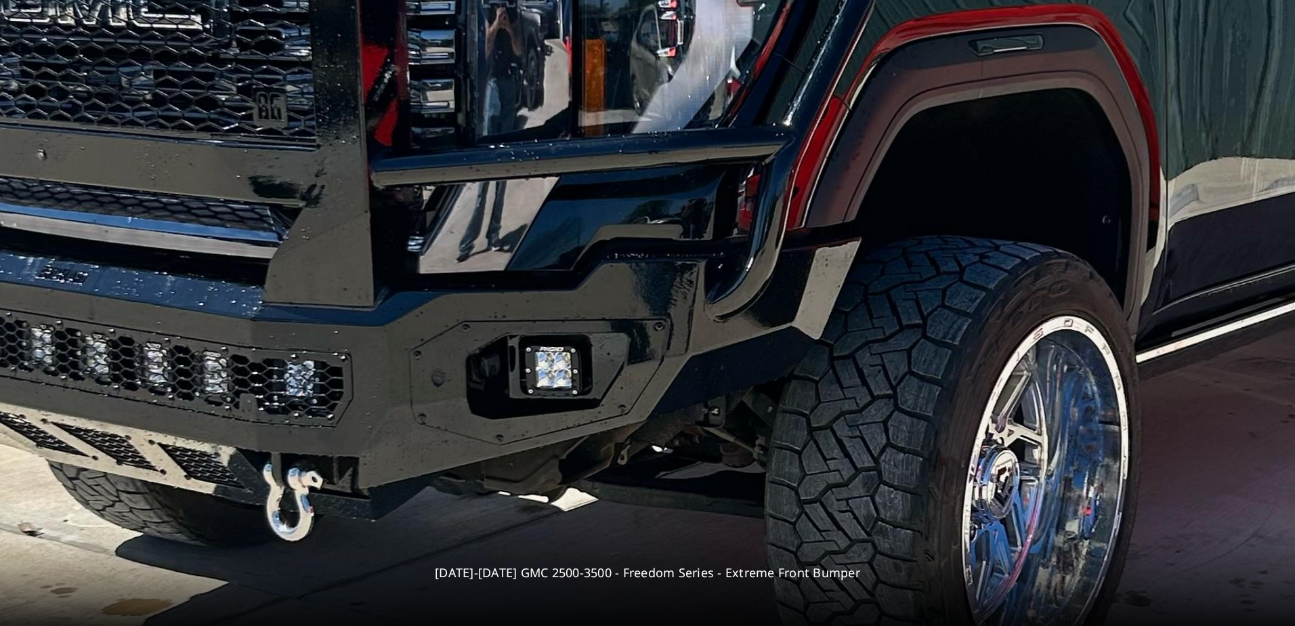
click at [624, 278] on img at bounding box center [810, 365] width 2048 height 2730
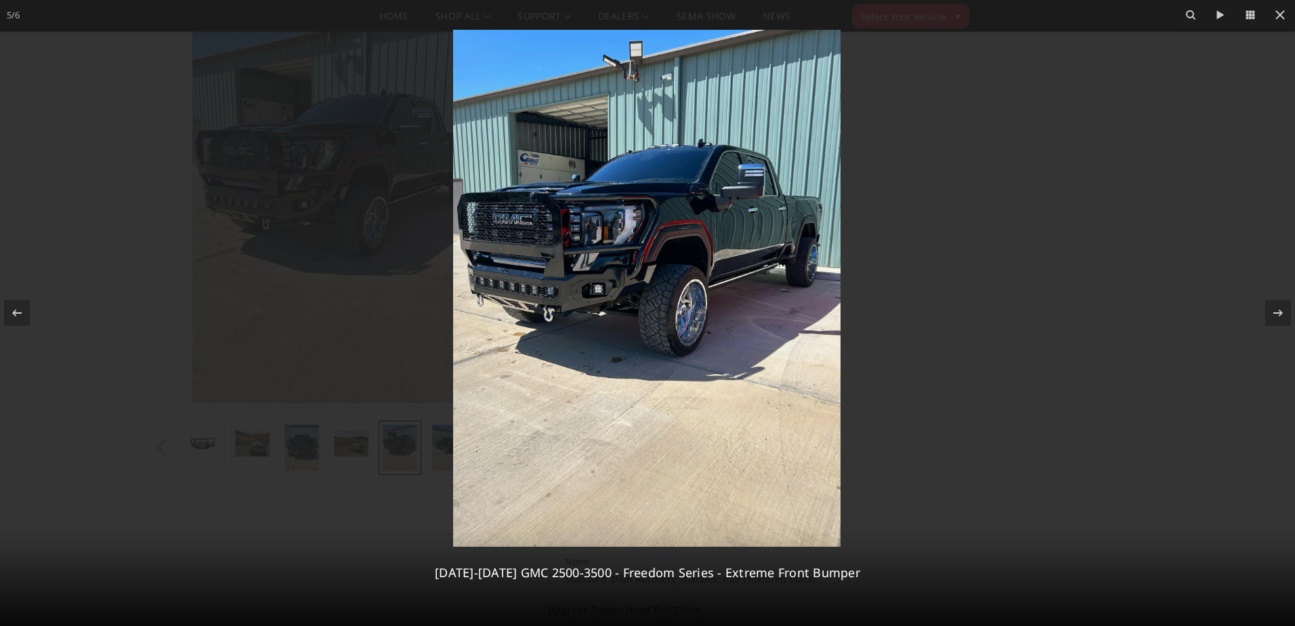
click at [624, 278] on img at bounding box center [646, 288] width 387 height 517
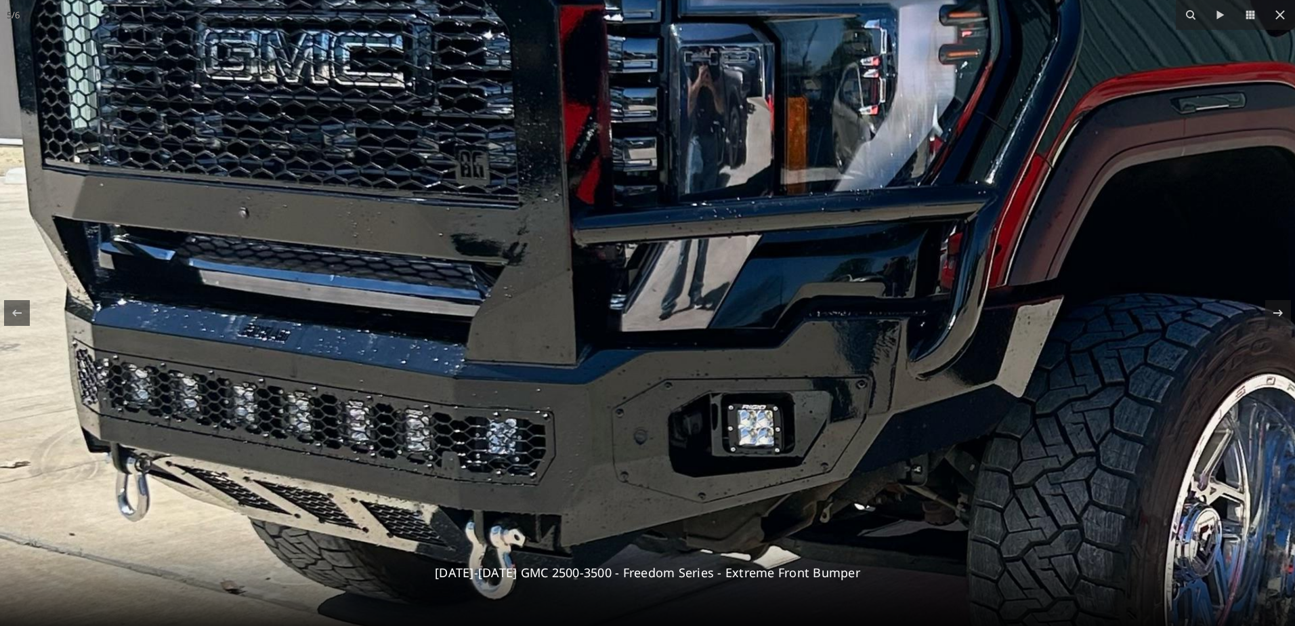
drag, startPoint x: 548, startPoint y: 264, endPoint x: 814, endPoint y: 358, distance: 282.1
click at [814, 358] on img at bounding box center [1012, 423] width 2048 height 2730
click at [839, 357] on img at bounding box center [1012, 423] width 2048 height 2730
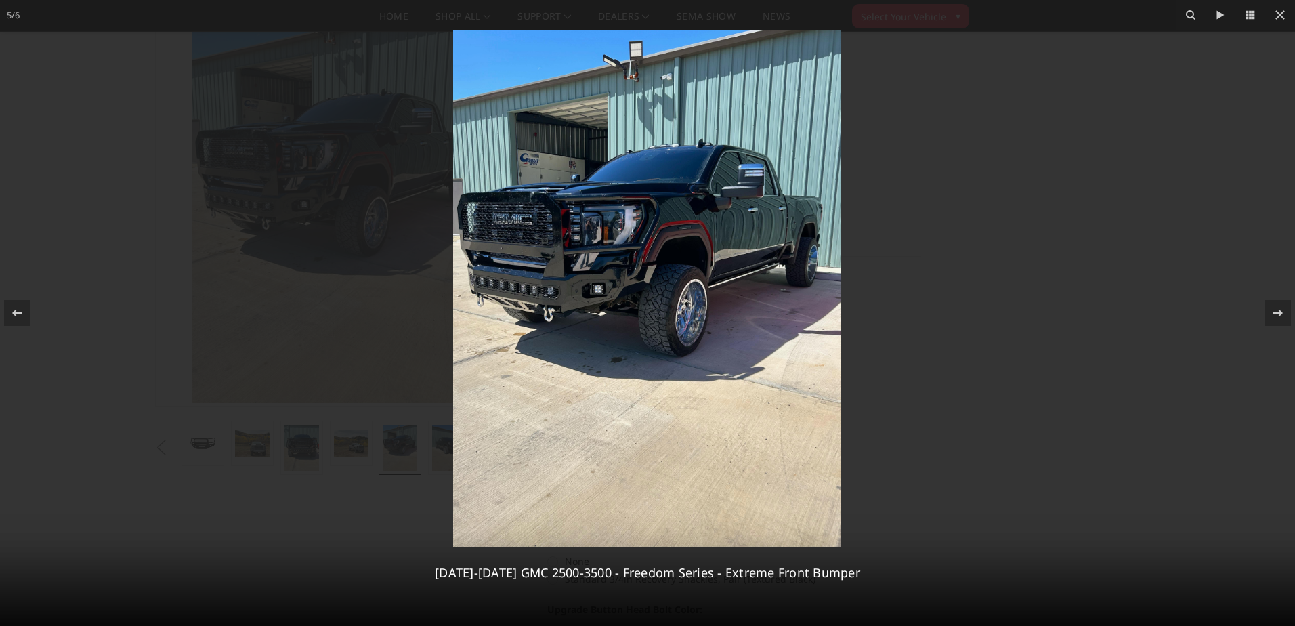
click at [622, 275] on img at bounding box center [646, 288] width 387 height 517
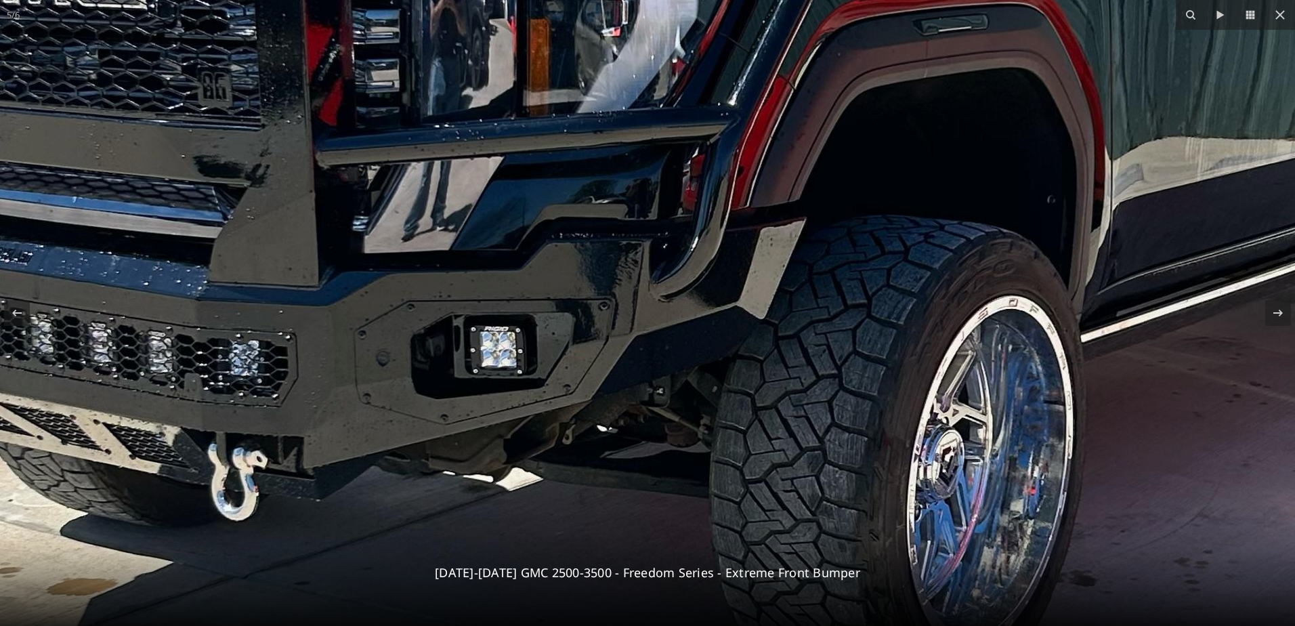
click at [587, 265] on img at bounding box center [754, 344] width 2048 height 2730
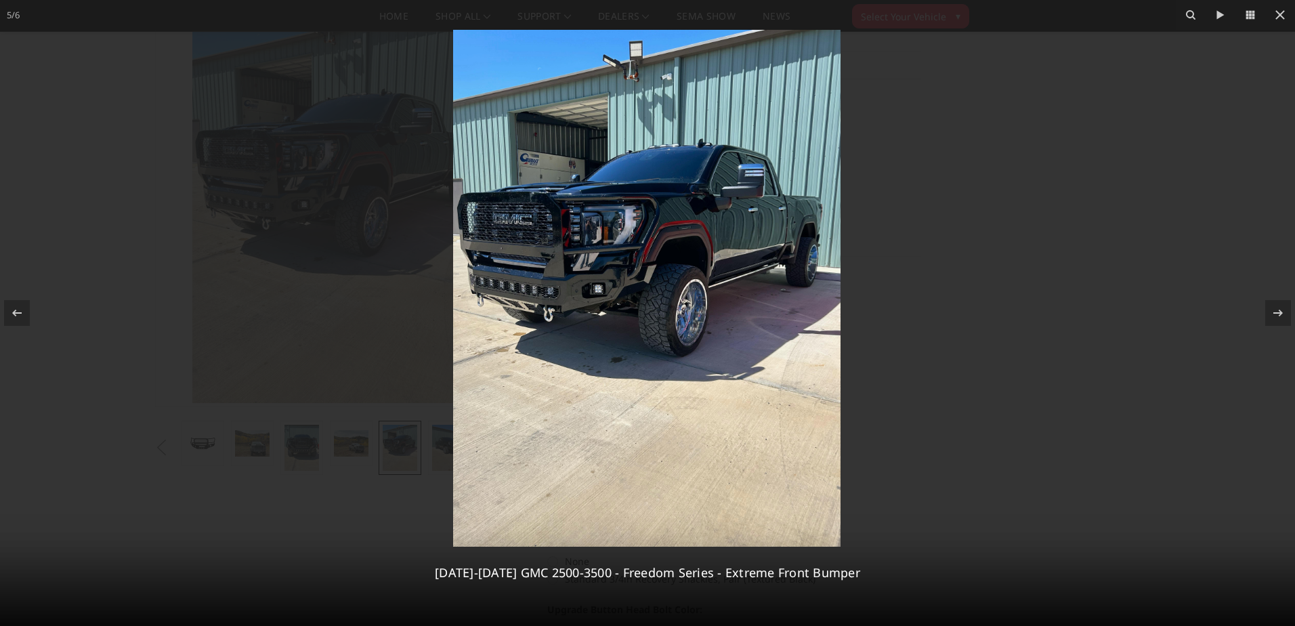
click at [934, 309] on div at bounding box center [647, 313] width 1295 height 626
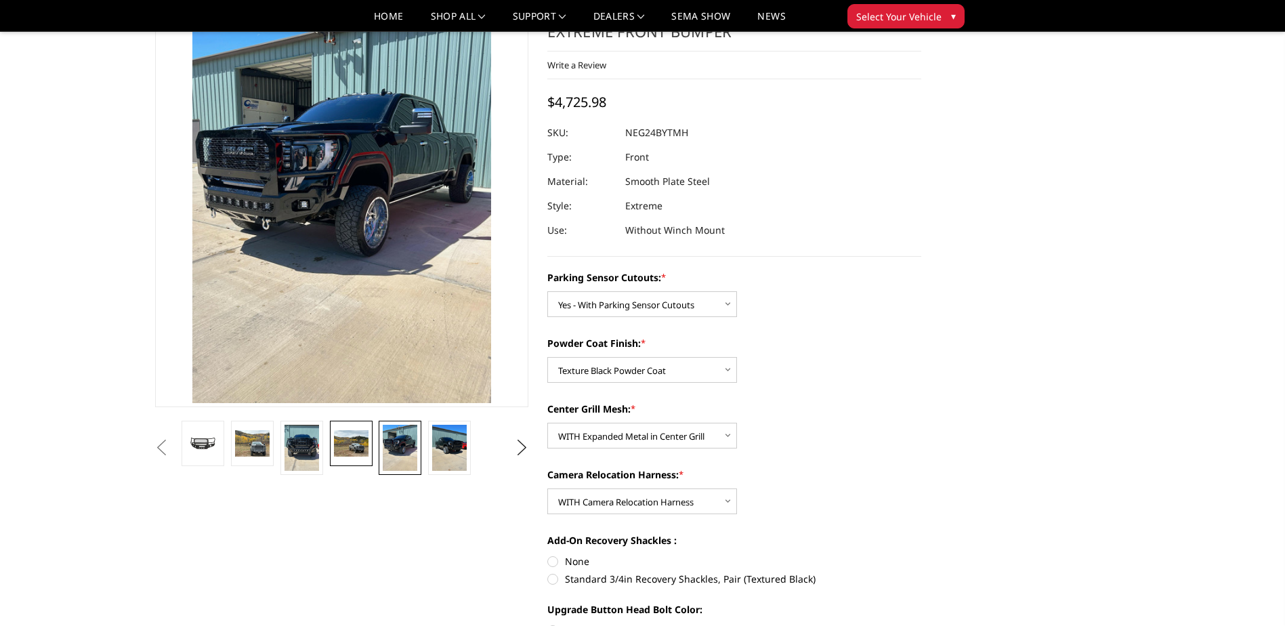
click at [356, 441] on img at bounding box center [351, 443] width 35 height 26
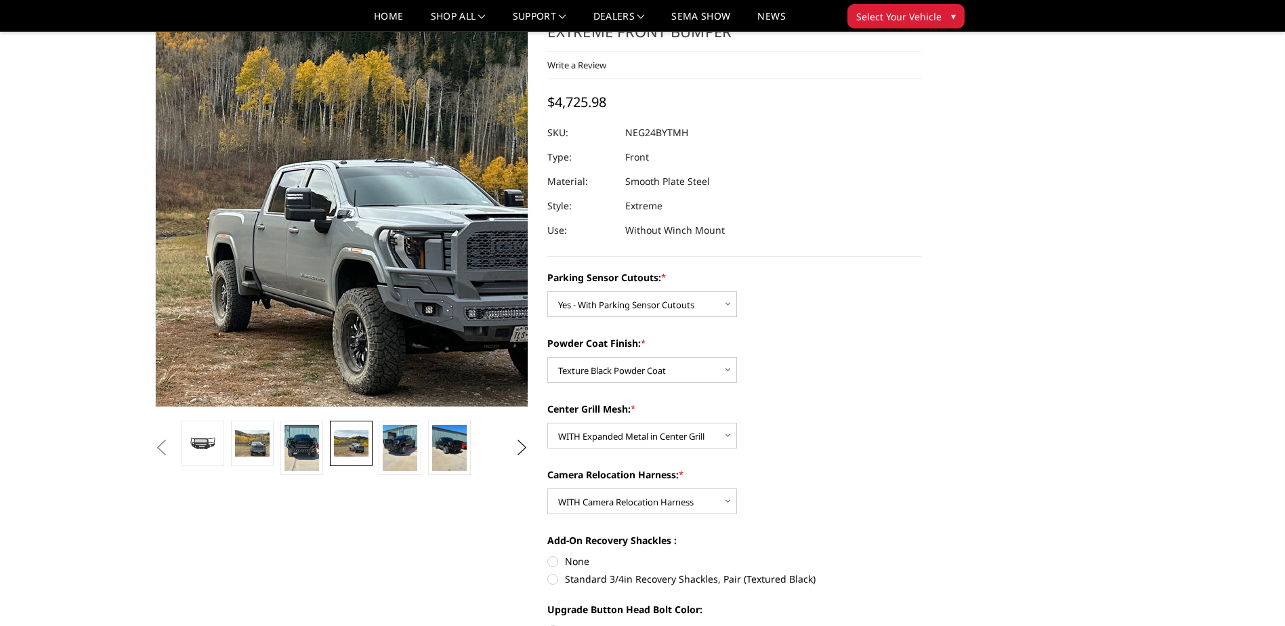
click at [400, 275] on img at bounding box center [266, 162] width 867 height 650
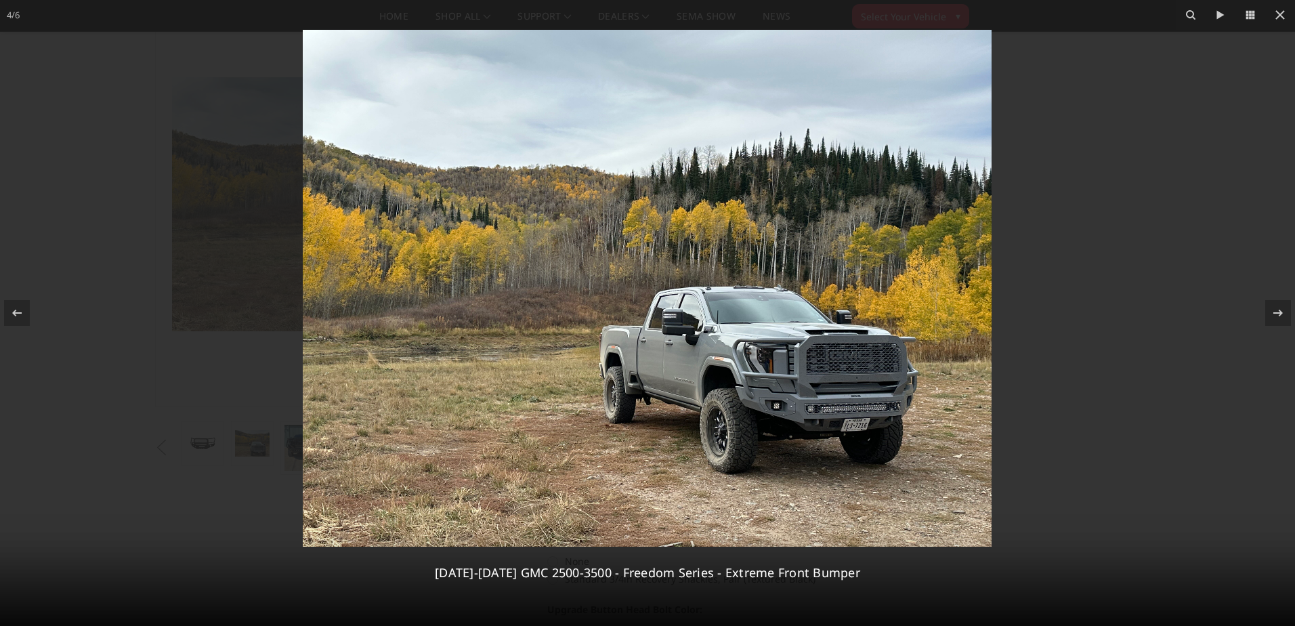
click at [755, 402] on img at bounding box center [647, 288] width 689 height 517
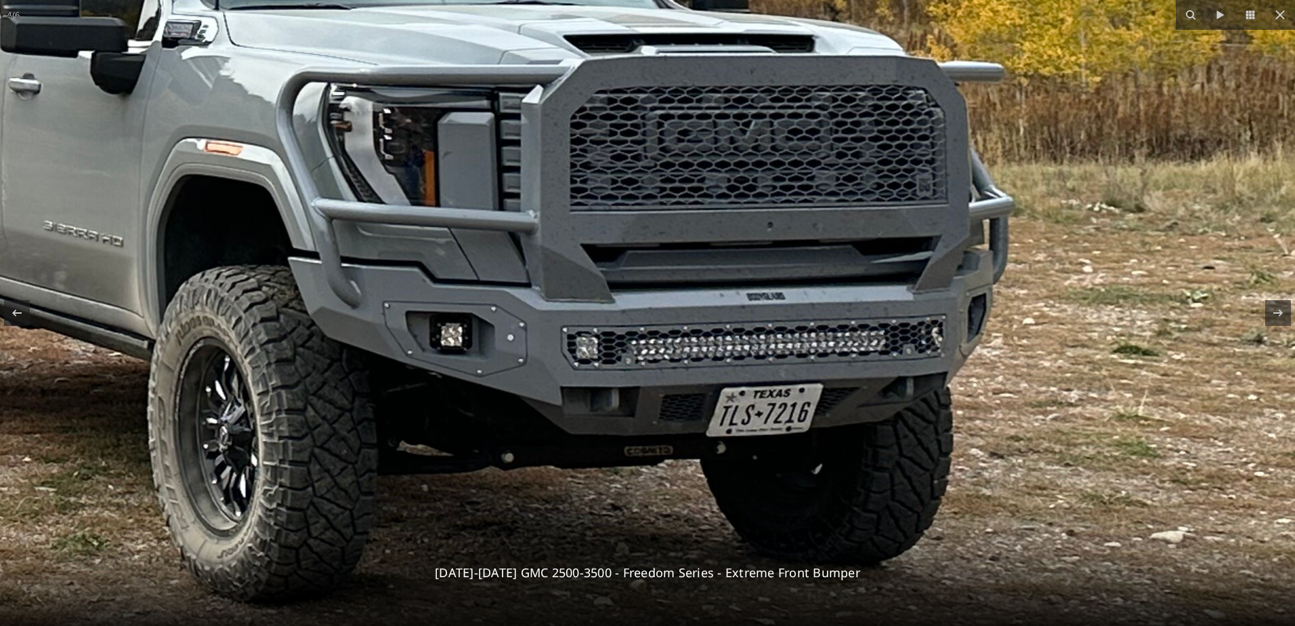
drag, startPoint x: 855, startPoint y: 423, endPoint x: 465, endPoint y: 342, distance: 397.8
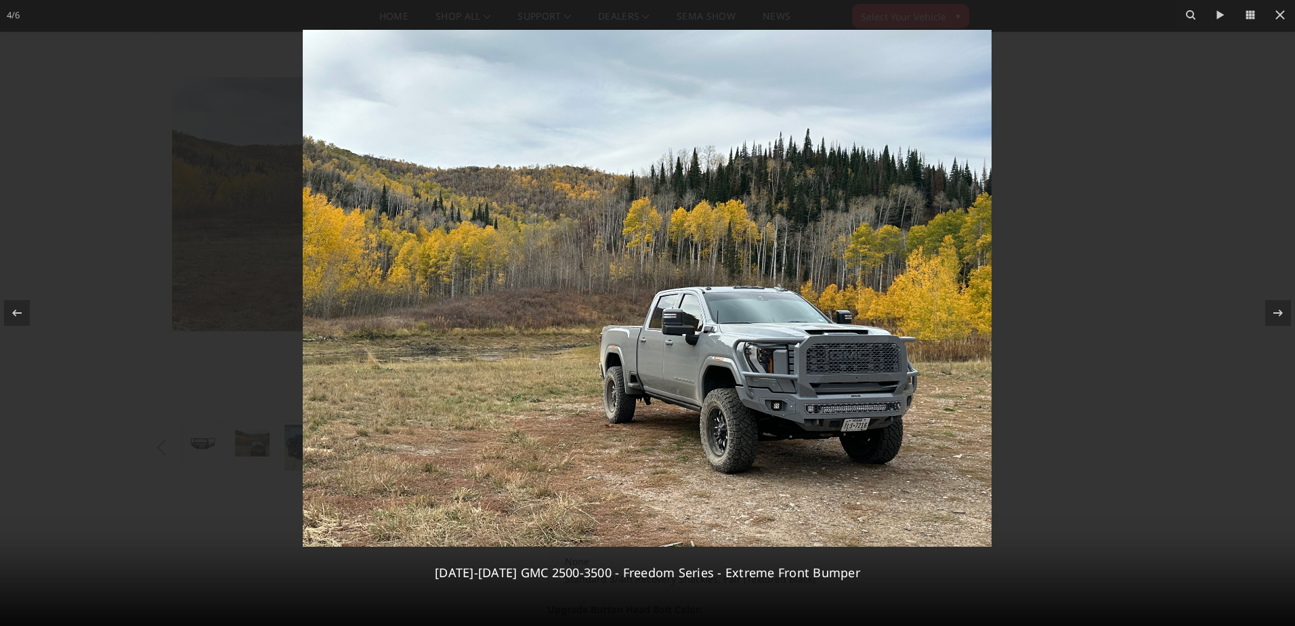
click at [752, 385] on img at bounding box center [647, 288] width 689 height 517
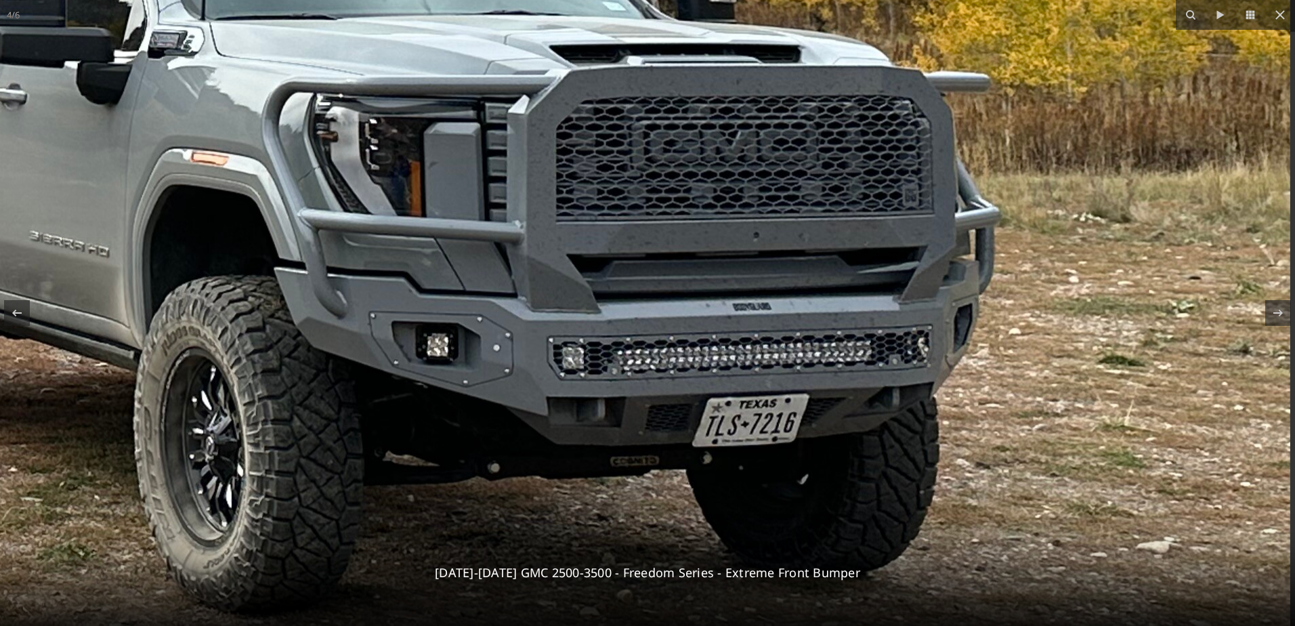
drag, startPoint x: 805, startPoint y: 434, endPoint x: 414, endPoint y: 323, distance: 406.2
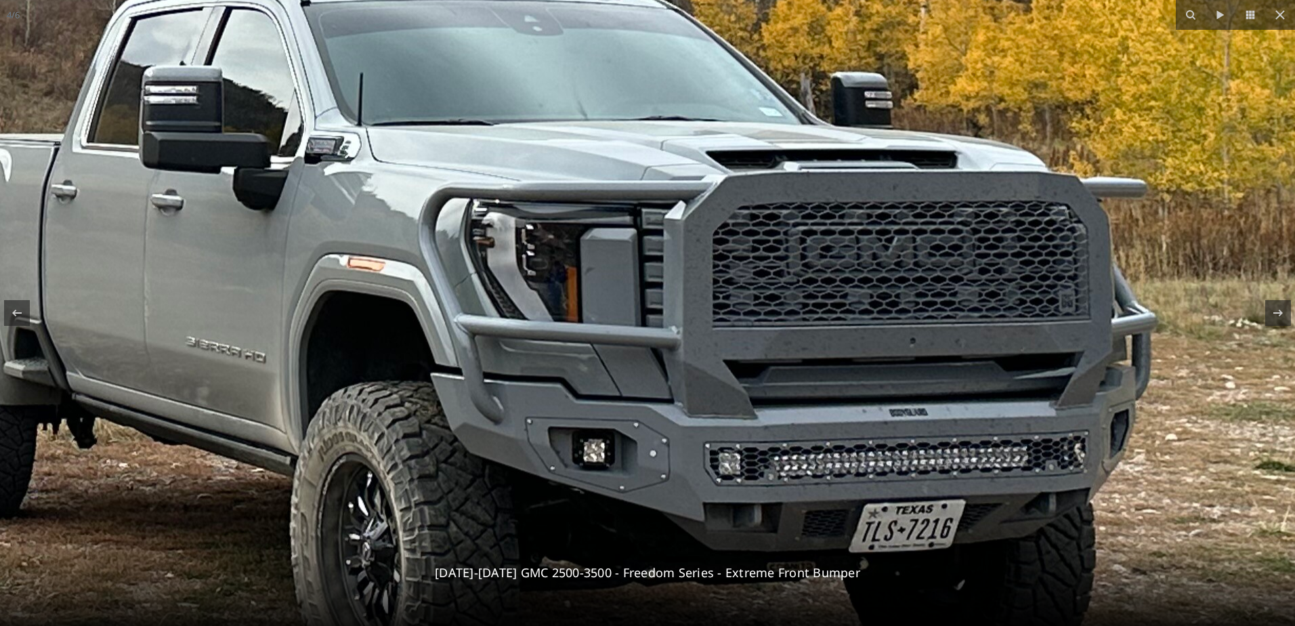
drag, startPoint x: 340, startPoint y: 368, endPoint x: 492, endPoint y: 473, distance: 185.4
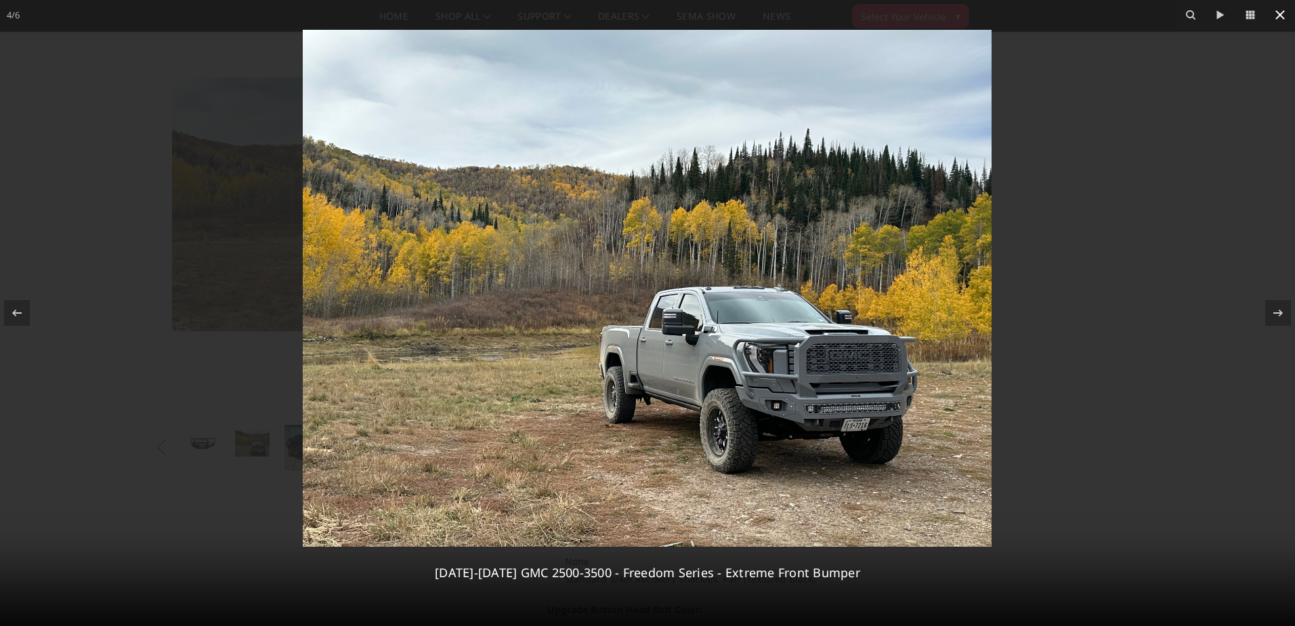
click at [1272, 15] on icon at bounding box center [1280, 15] width 16 height 16
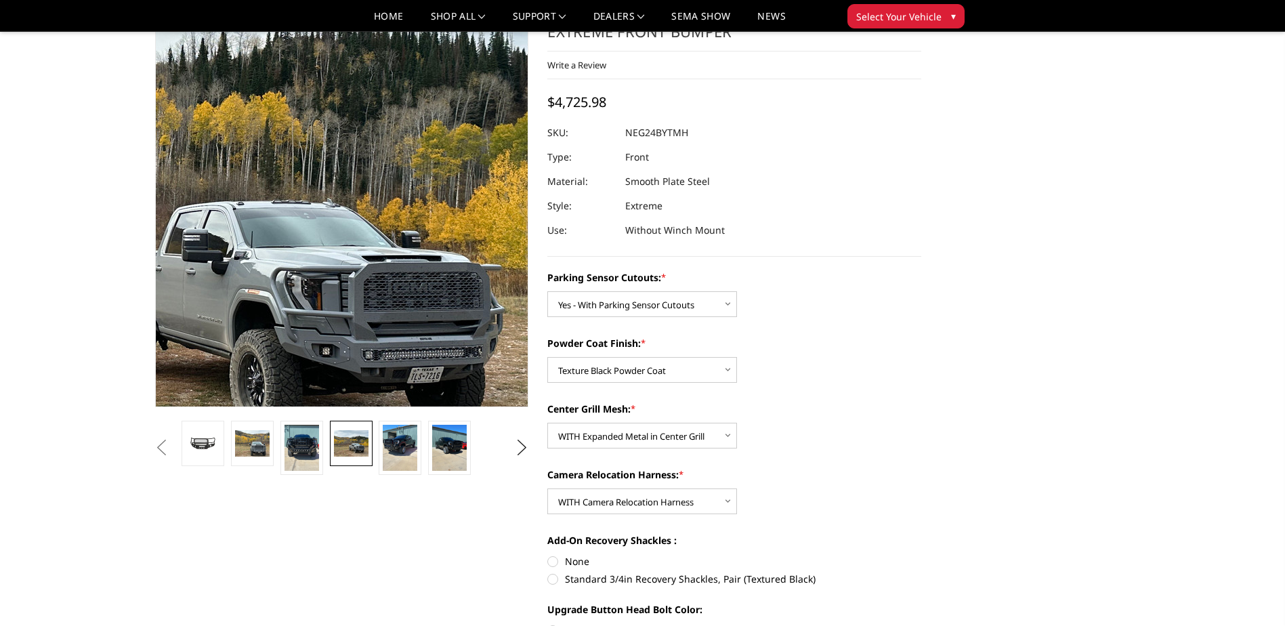
scroll to position [0, 0]
